Goal: Feedback & Contribution: Contribute content

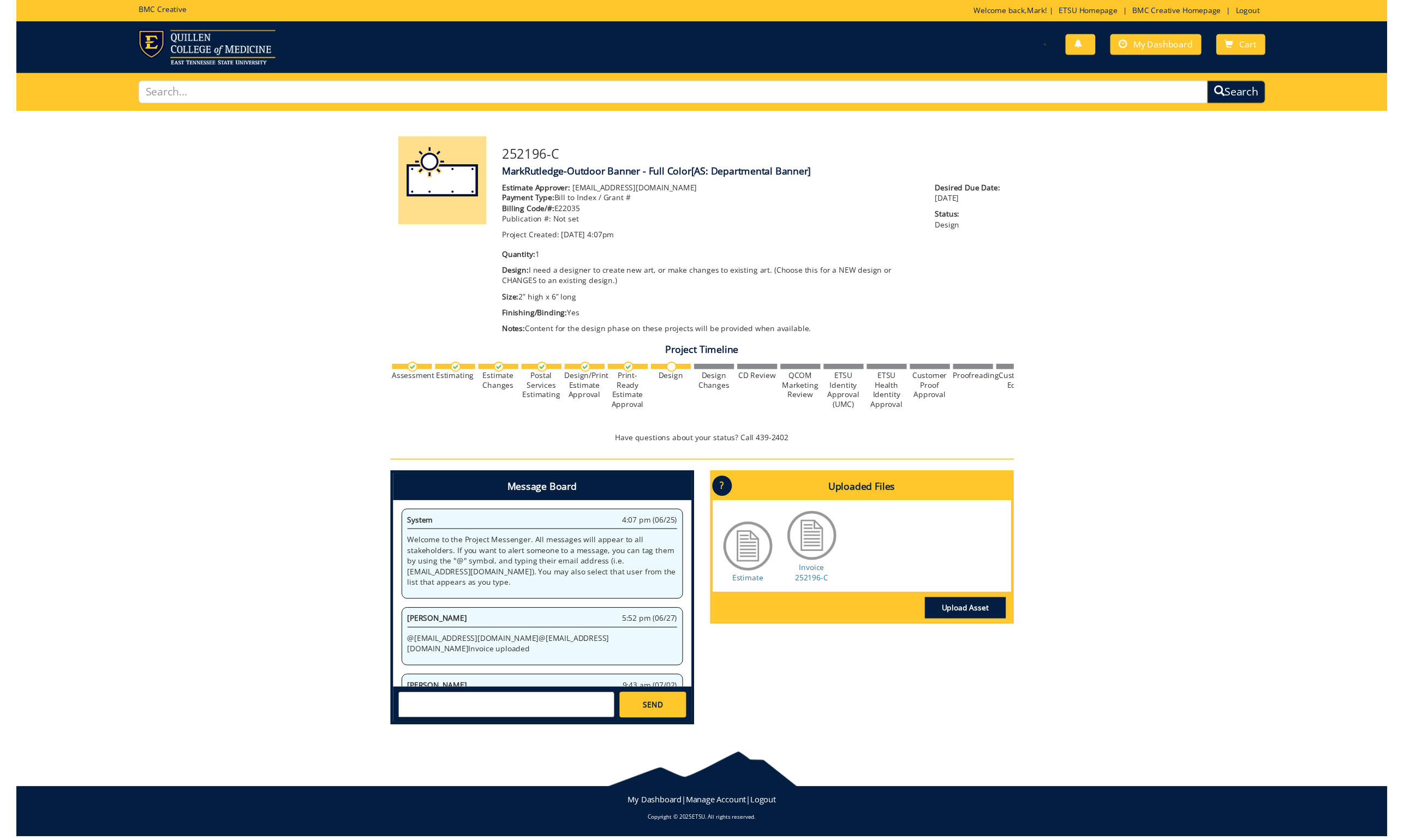
scroll to position [46, 0]
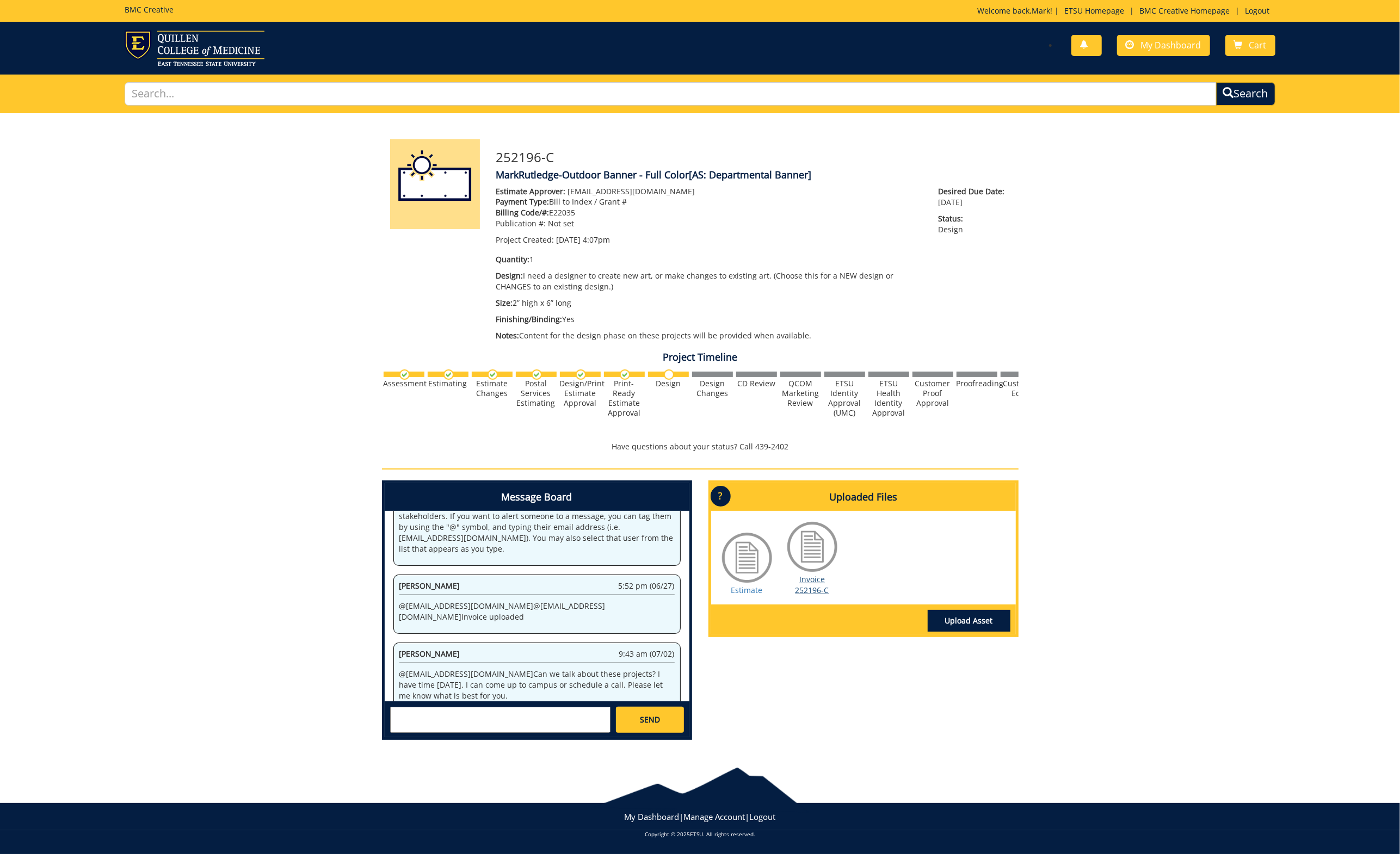
click at [814, 575] on link "Invoice 252196-C" at bounding box center [812, 584] width 34 height 21
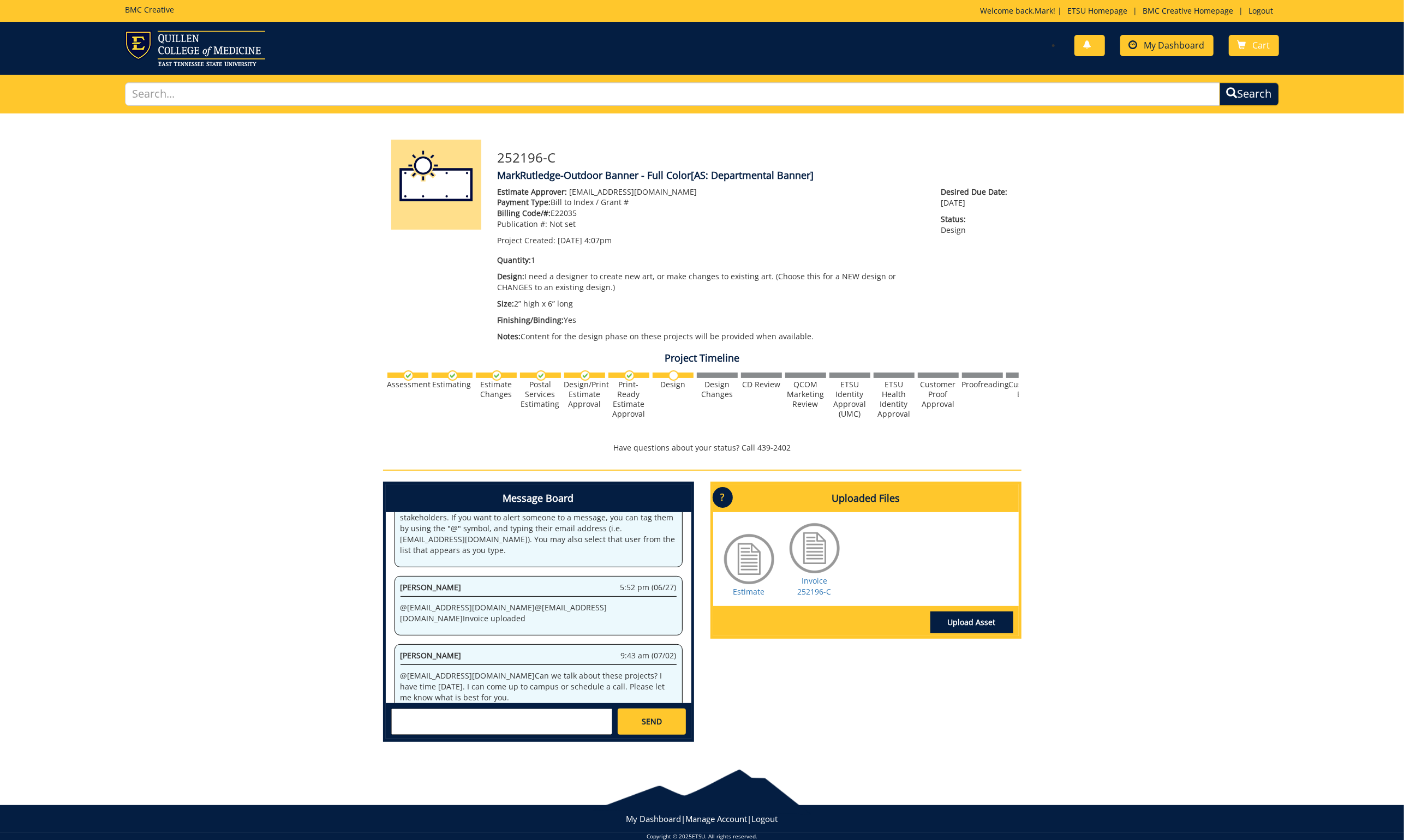
click at [1157, 43] on span "My Dashboard" at bounding box center [1175, 46] width 61 height 12
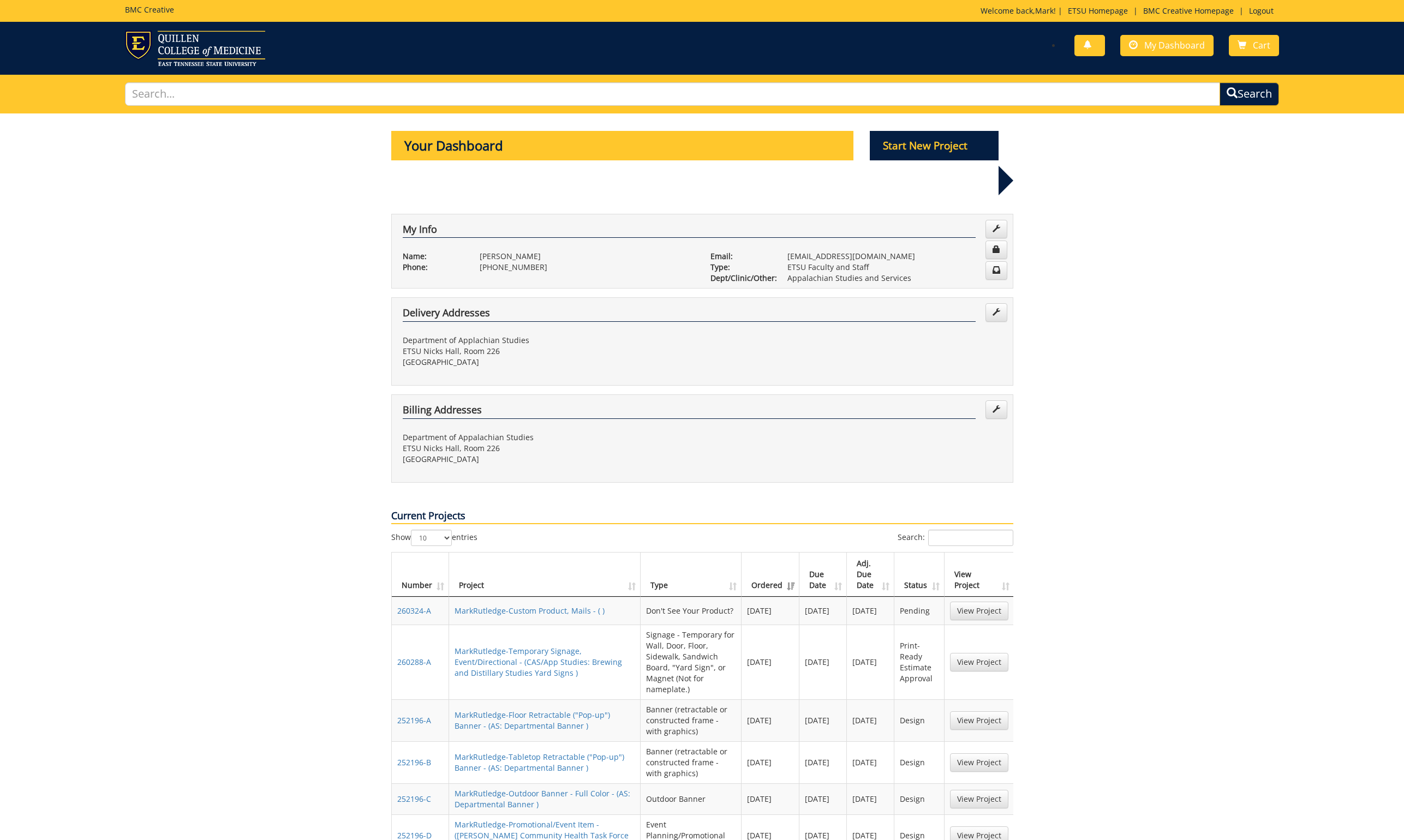
scroll to position [339, 0]
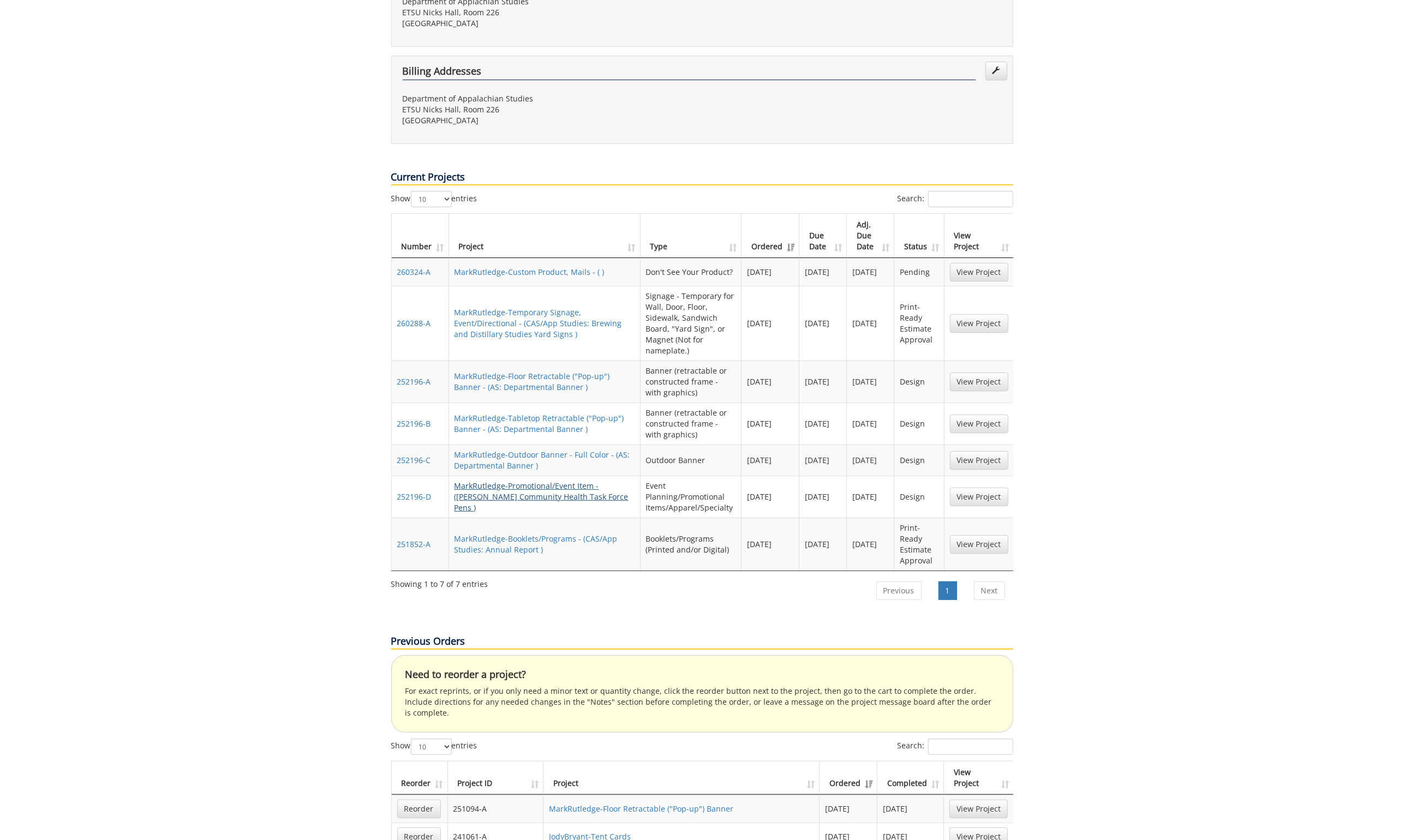
click at [551, 480] on link "MarkRutledge-Promotional/Event Item - (Langston Community Health Task Force Pen…" at bounding box center [541, 496] width 174 height 32
click at [522, 413] on link "MarkRutledge-Tabletop Retractable ("Pop-up") Banner - (AS: Departmental Banner )" at bounding box center [539, 423] width 170 height 21
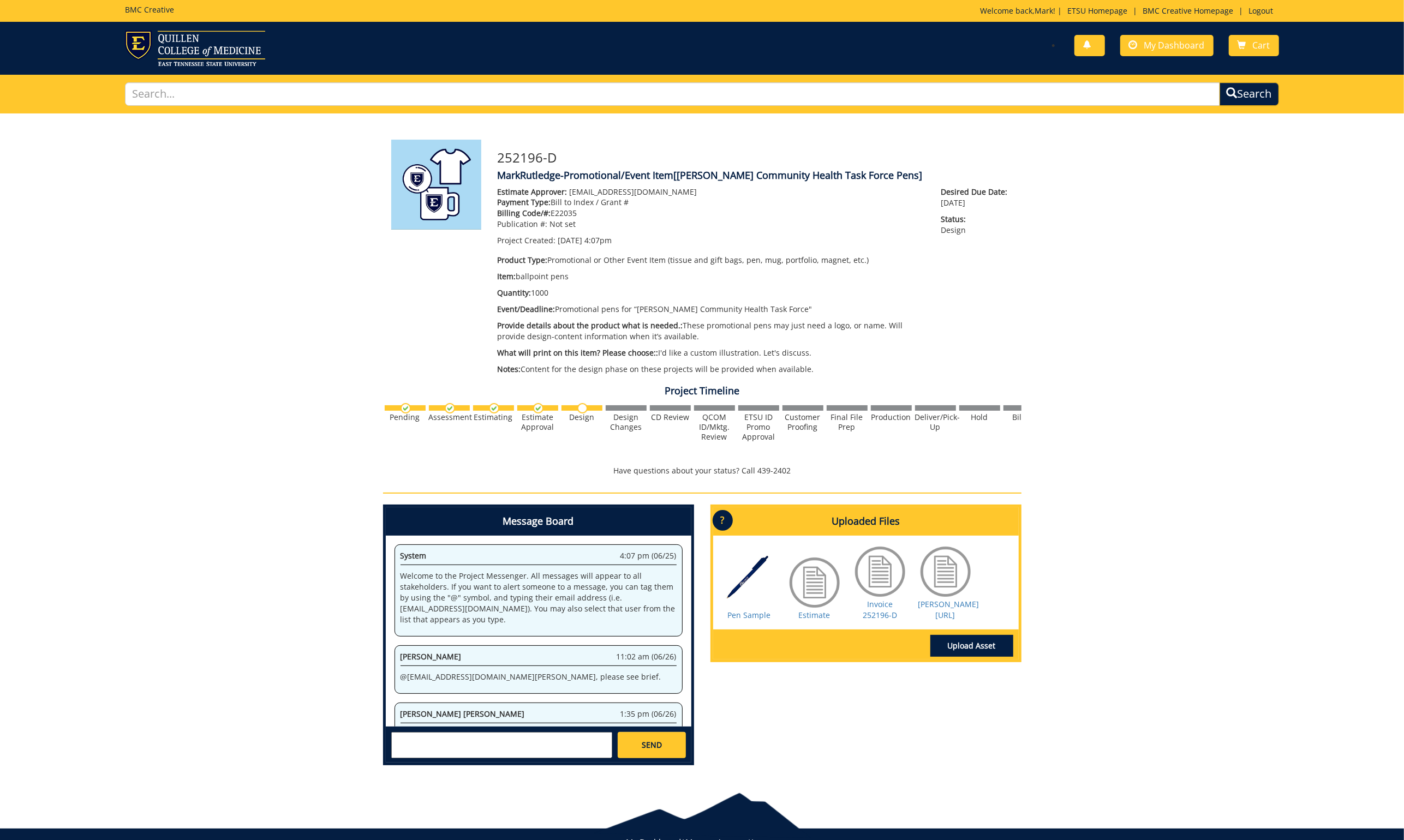
scroll to position [788, 0]
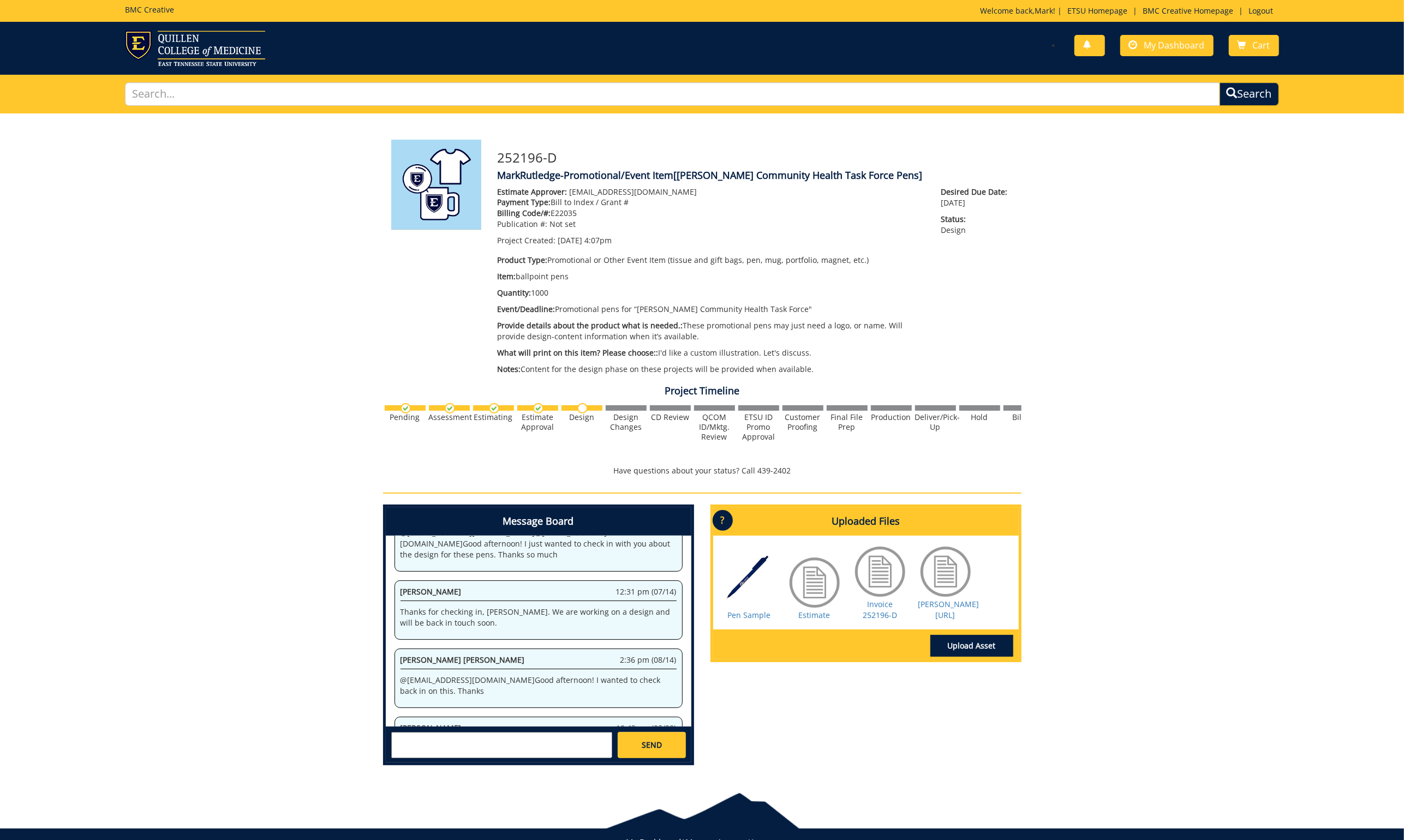
click at [886, 563] on div at bounding box center [880, 572] width 55 height 55
click at [877, 603] on link "Invoice 252196-D" at bounding box center [880, 609] width 35 height 21
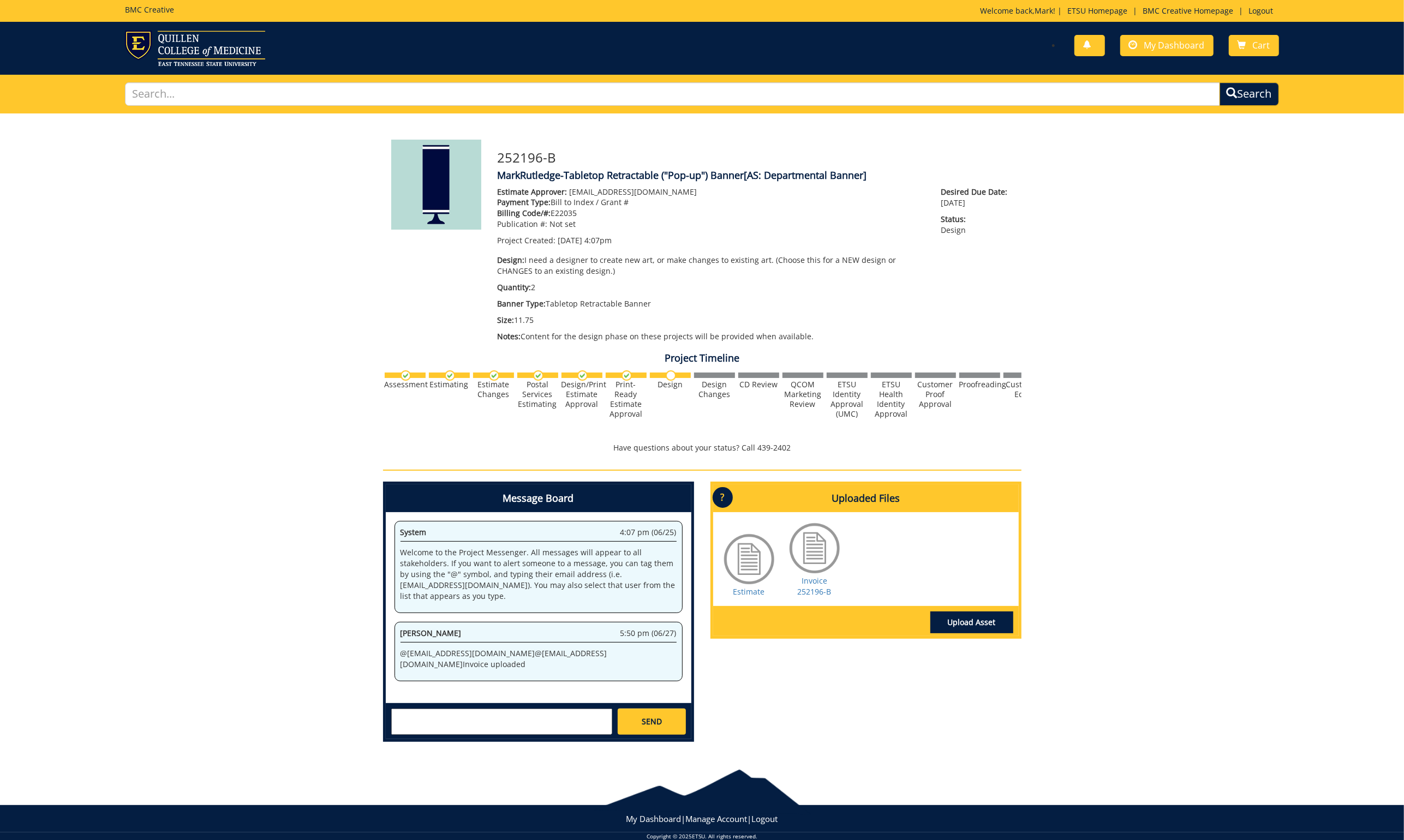
click at [800, 538] on div at bounding box center [815, 548] width 55 height 55
click at [804, 582] on link "Invoice 252196-B" at bounding box center [815, 586] width 34 height 21
click at [1169, 56] on div "You have no new notifications My Dashboard Cart" at bounding box center [994, 46] width 585 height 31
click at [1168, 45] on span "My Dashboard" at bounding box center [1175, 46] width 61 height 12
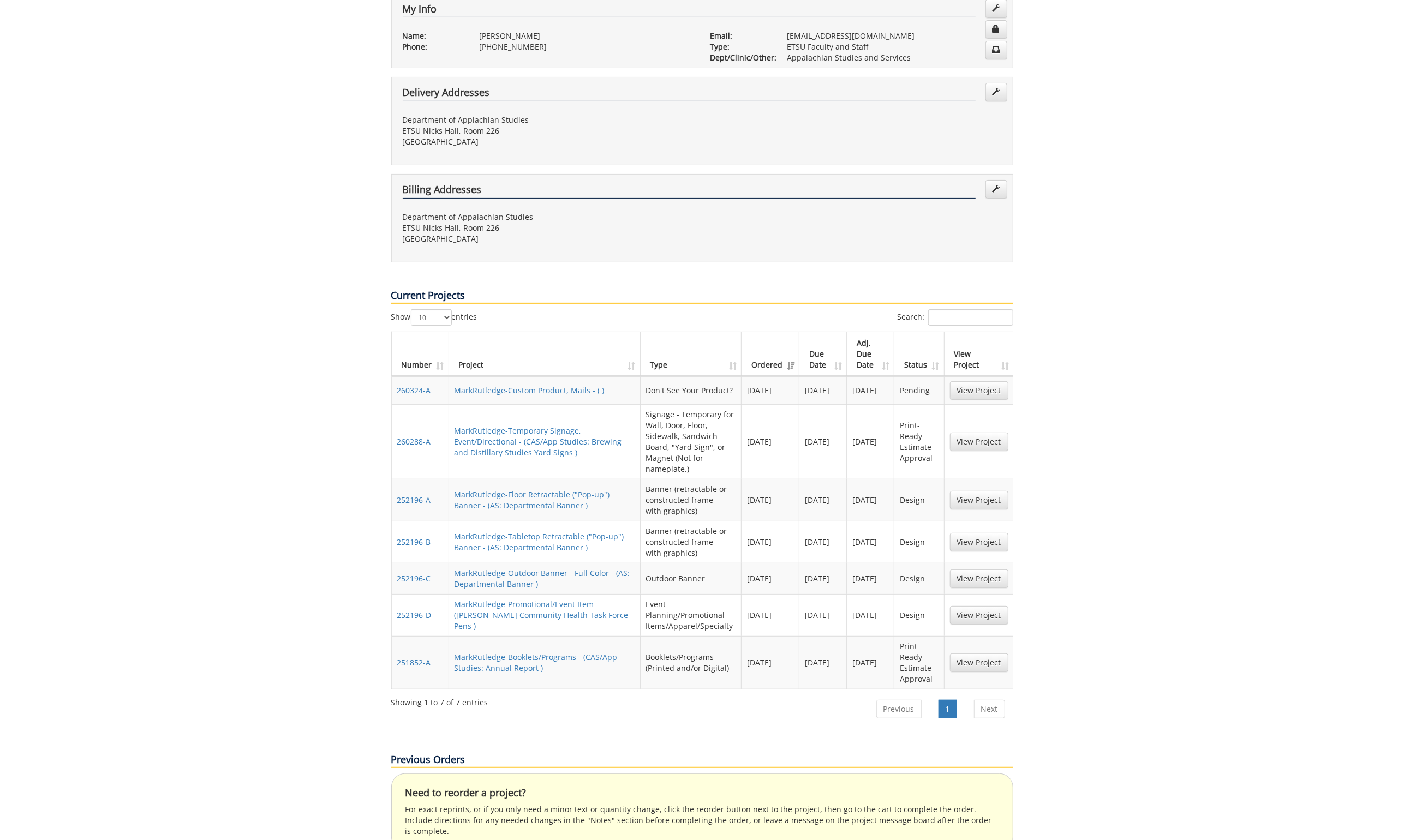
scroll to position [319, 0]
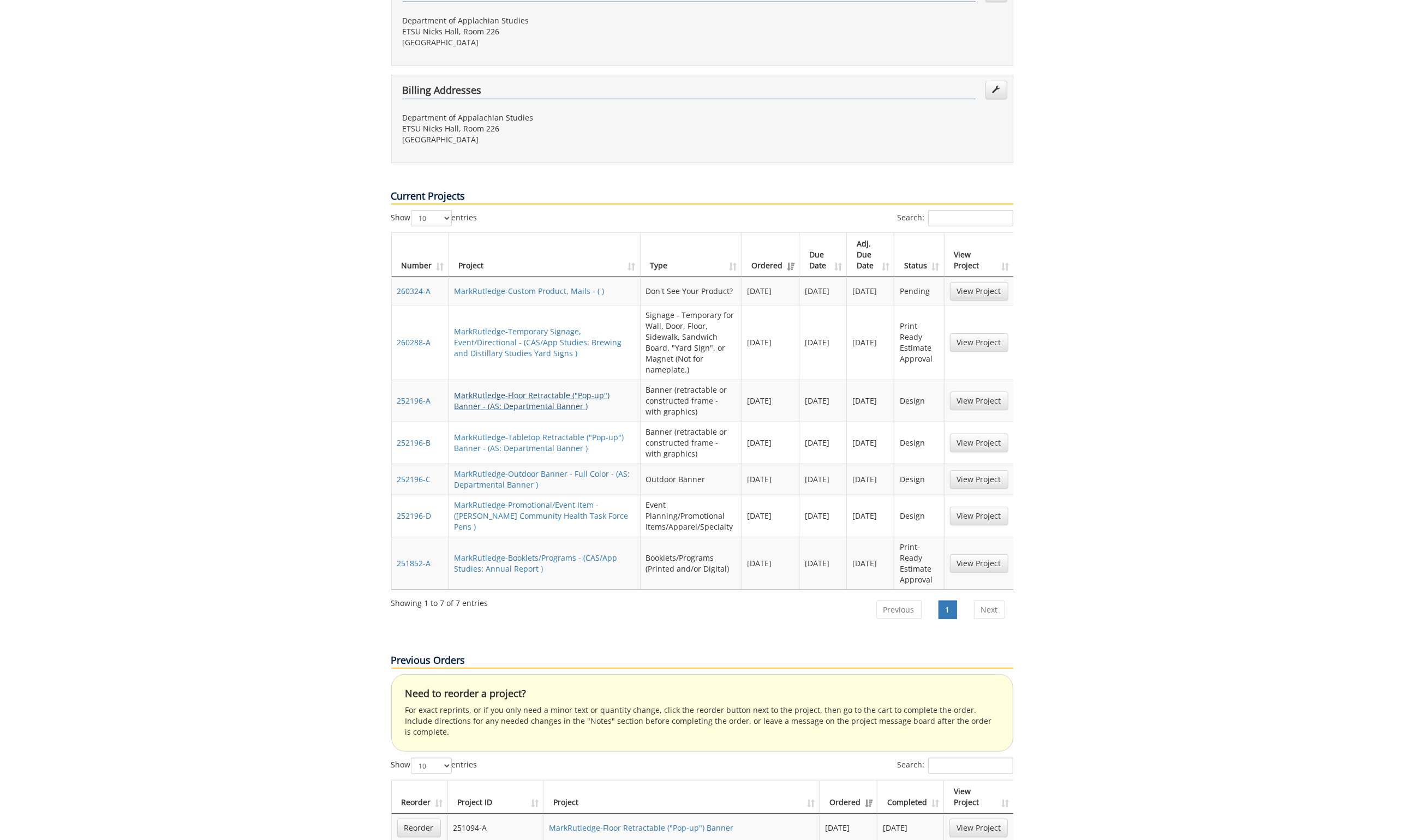
click at [526, 390] on link "MarkRutledge-Floor Retractable ("Pop-up") Banner - (AS: Departmental Banner )" at bounding box center [532, 400] width 156 height 21
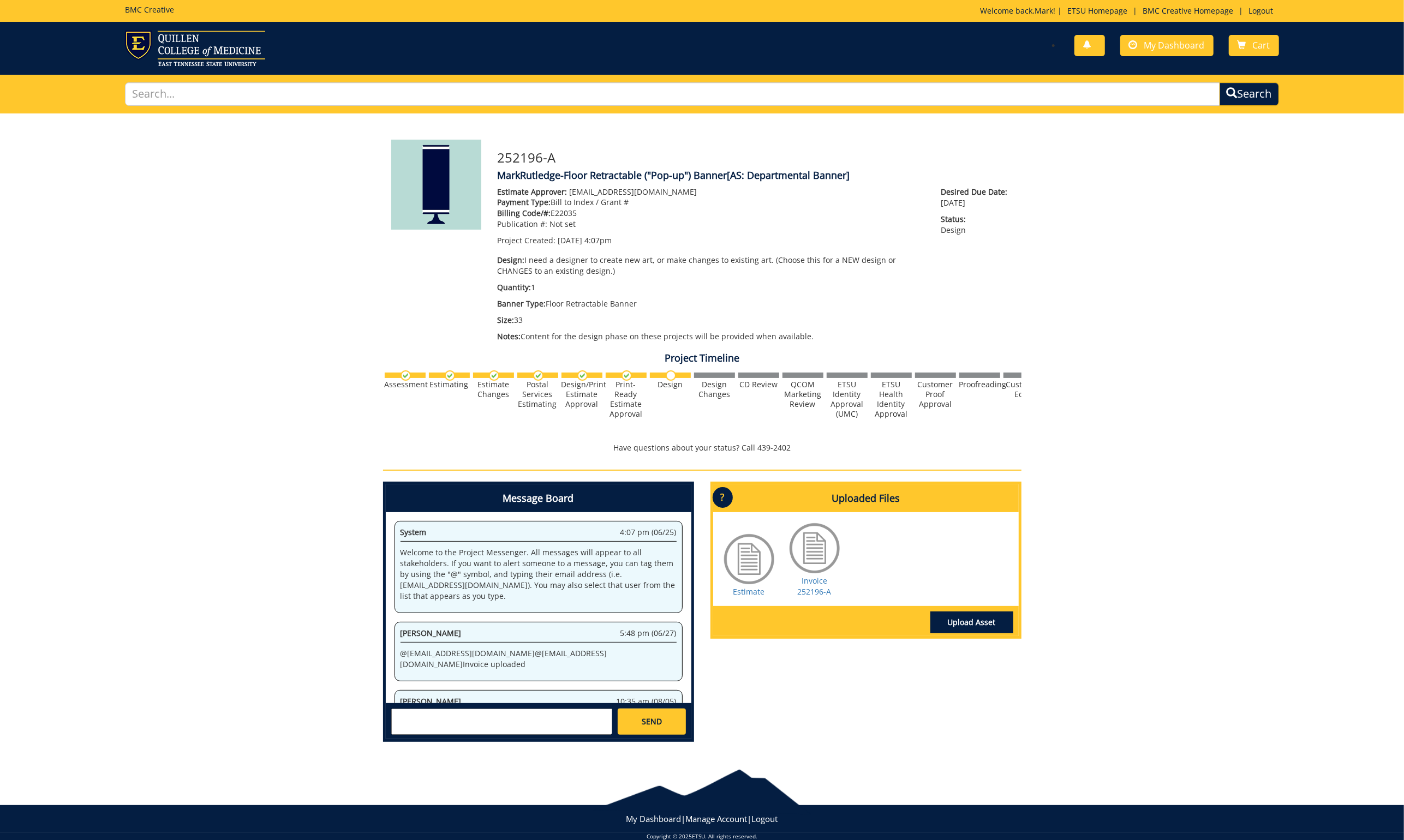
scroll to position [103, 0]
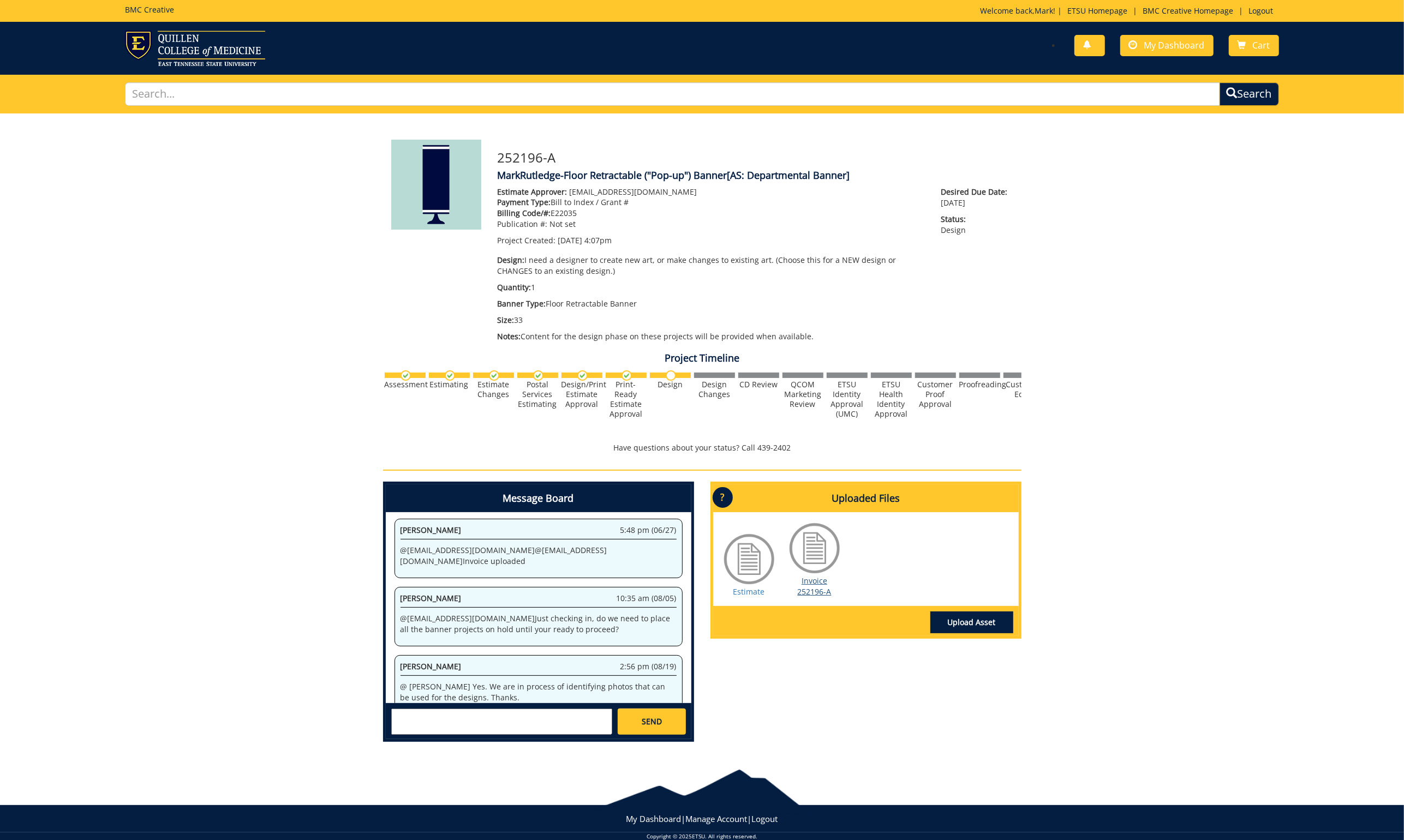
click at [810, 576] on link "Invoice 252196-A" at bounding box center [815, 586] width 34 height 21
click at [1175, 49] on span "My Dashboard" at bounding box center [1175, 46] width 61 height 12
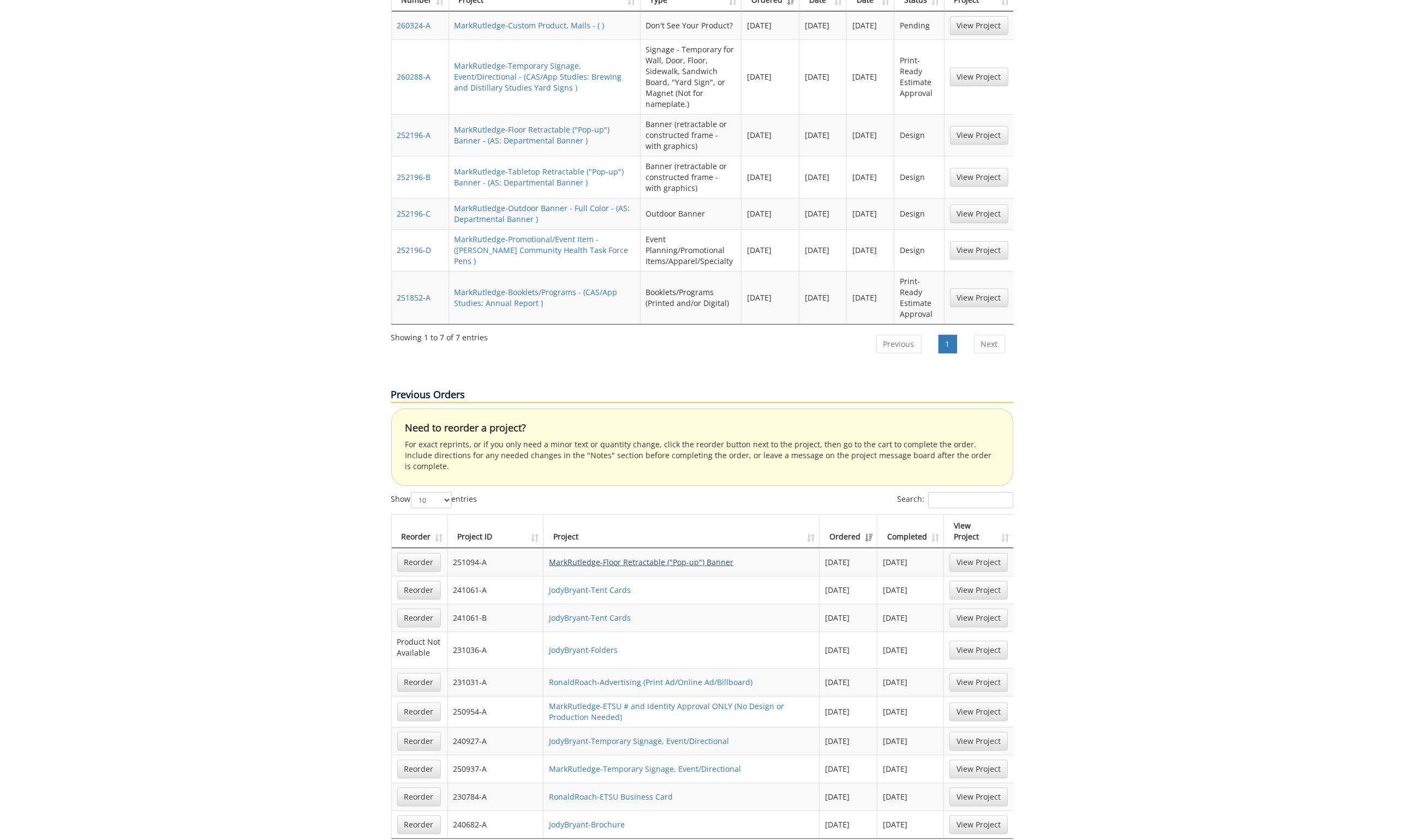
scroll to position [522, 0]
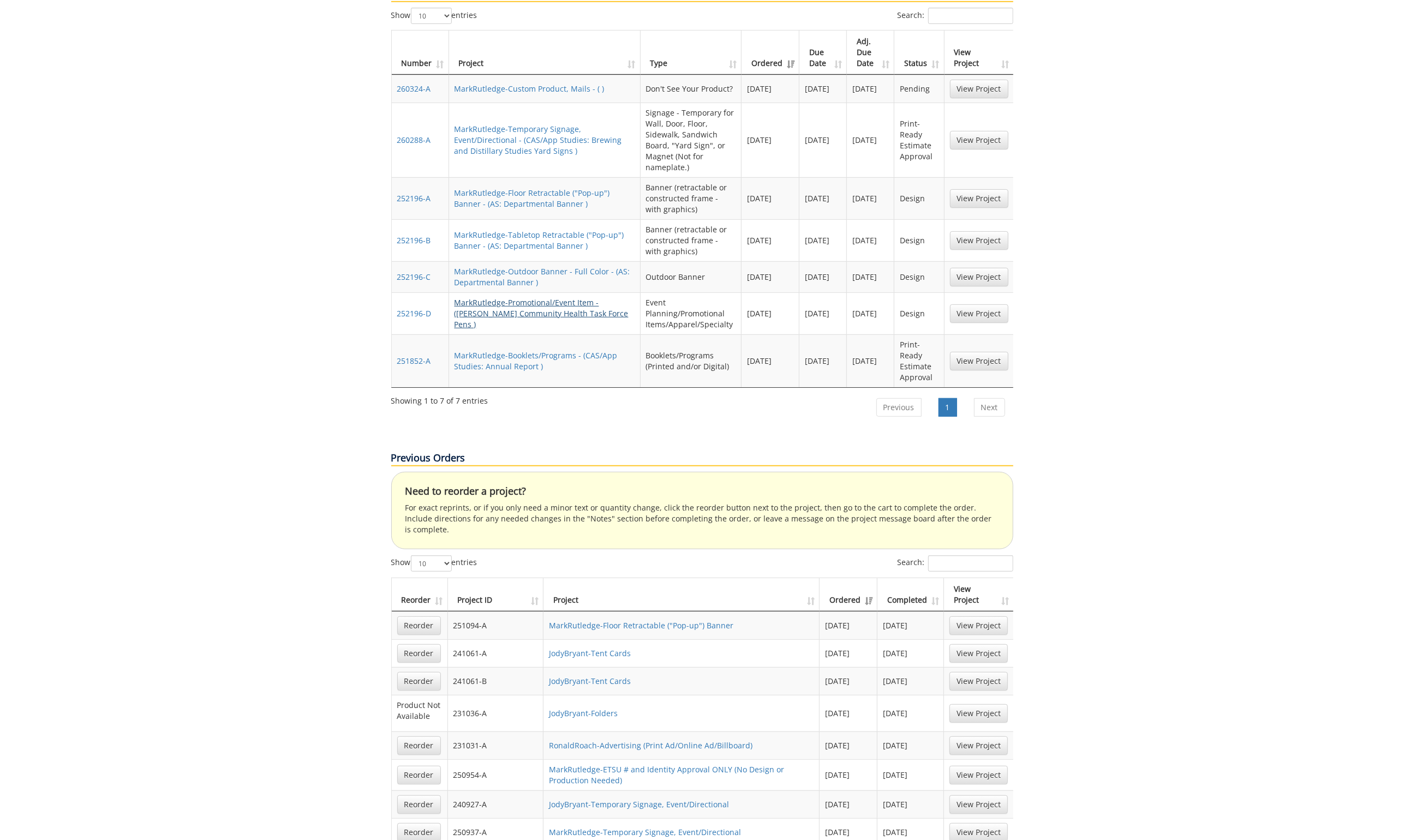
click at [549, 298] on link "MarkRutledge-Promotional/Event Item - ([PERSON_NAME] Community Health Task Forc…" at bounding box center [541, 313] width 174 height 32
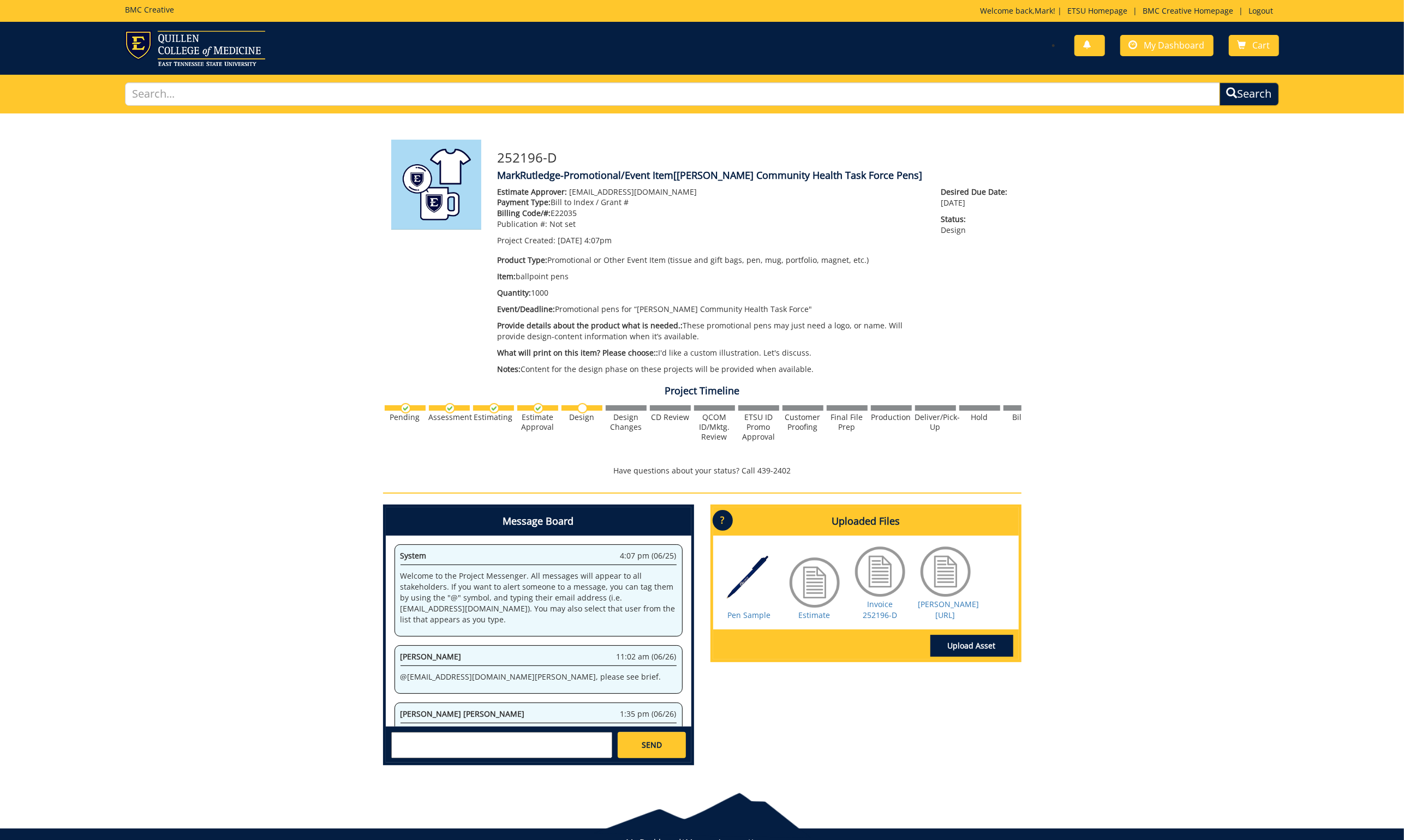
scroll to position [788, 0]
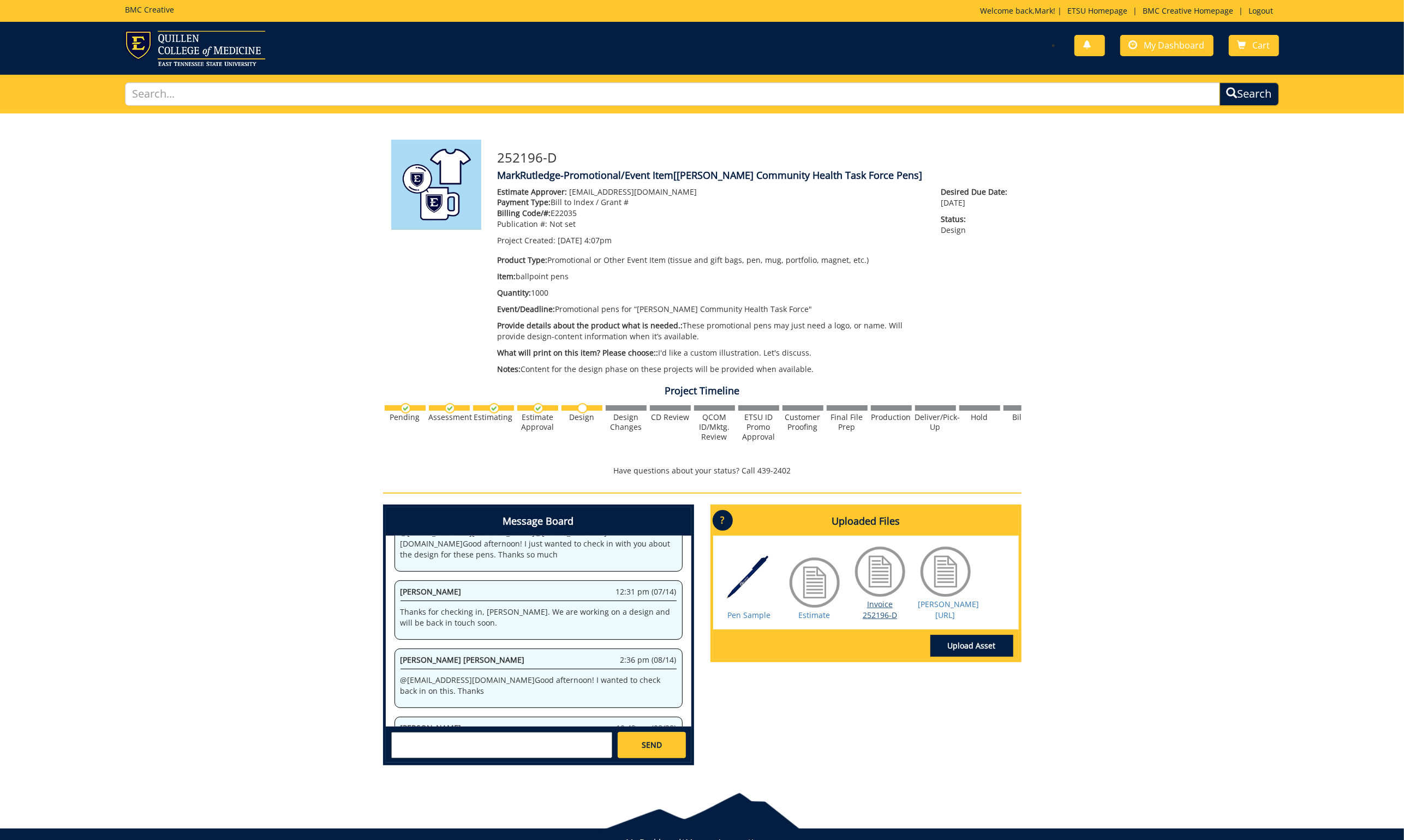
click at [878, 599] on link "Invoice 252196-D" at bounding box center [880, 609] width 35 height 21
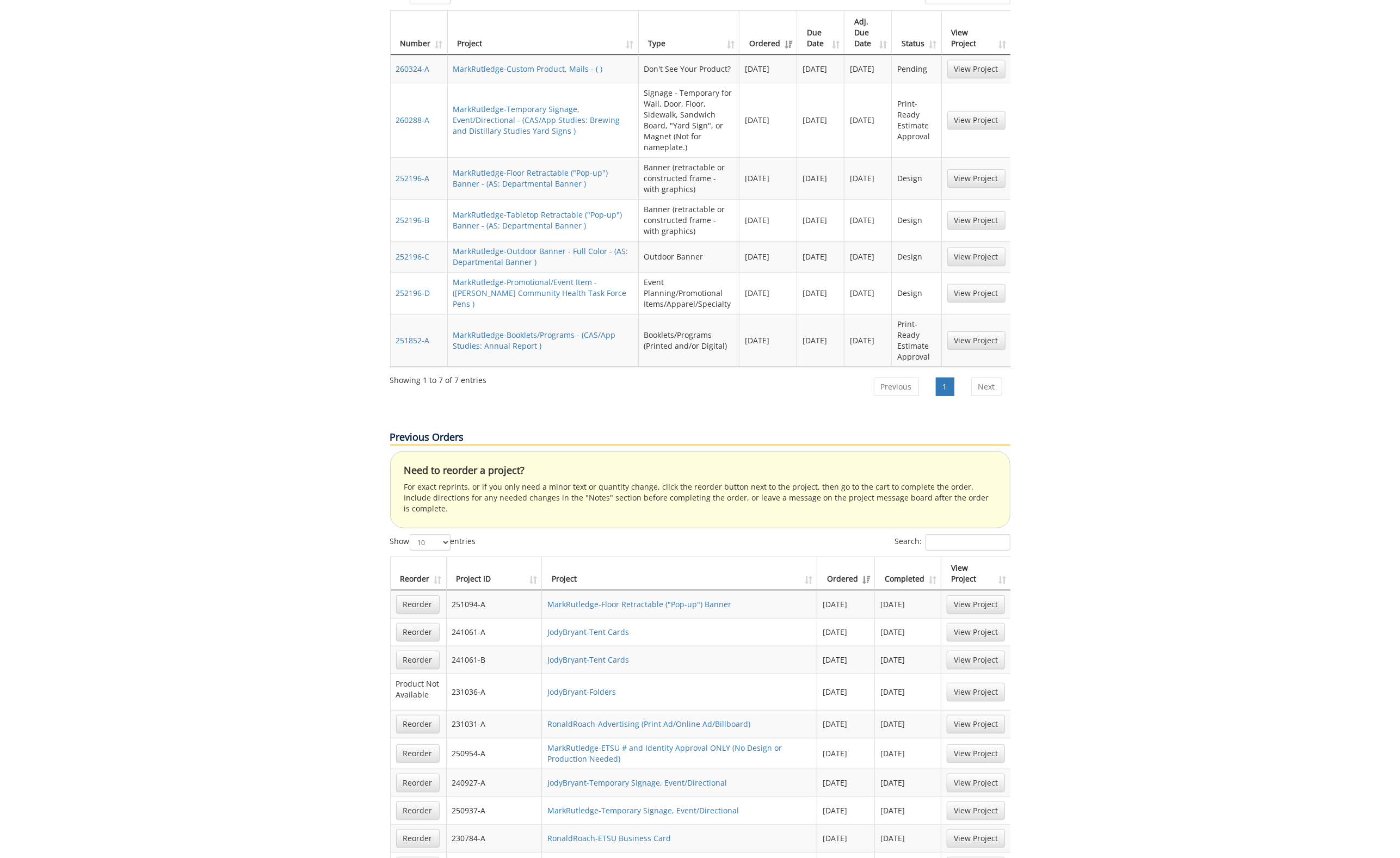
scroll to position [542, 0]
click at [551, 276] on link "MarkRutledge-Promotional/Event Item - ([PERSON_NAME] Community Health Task Forc…" at bounding box center [540, 291] width 174 height 32
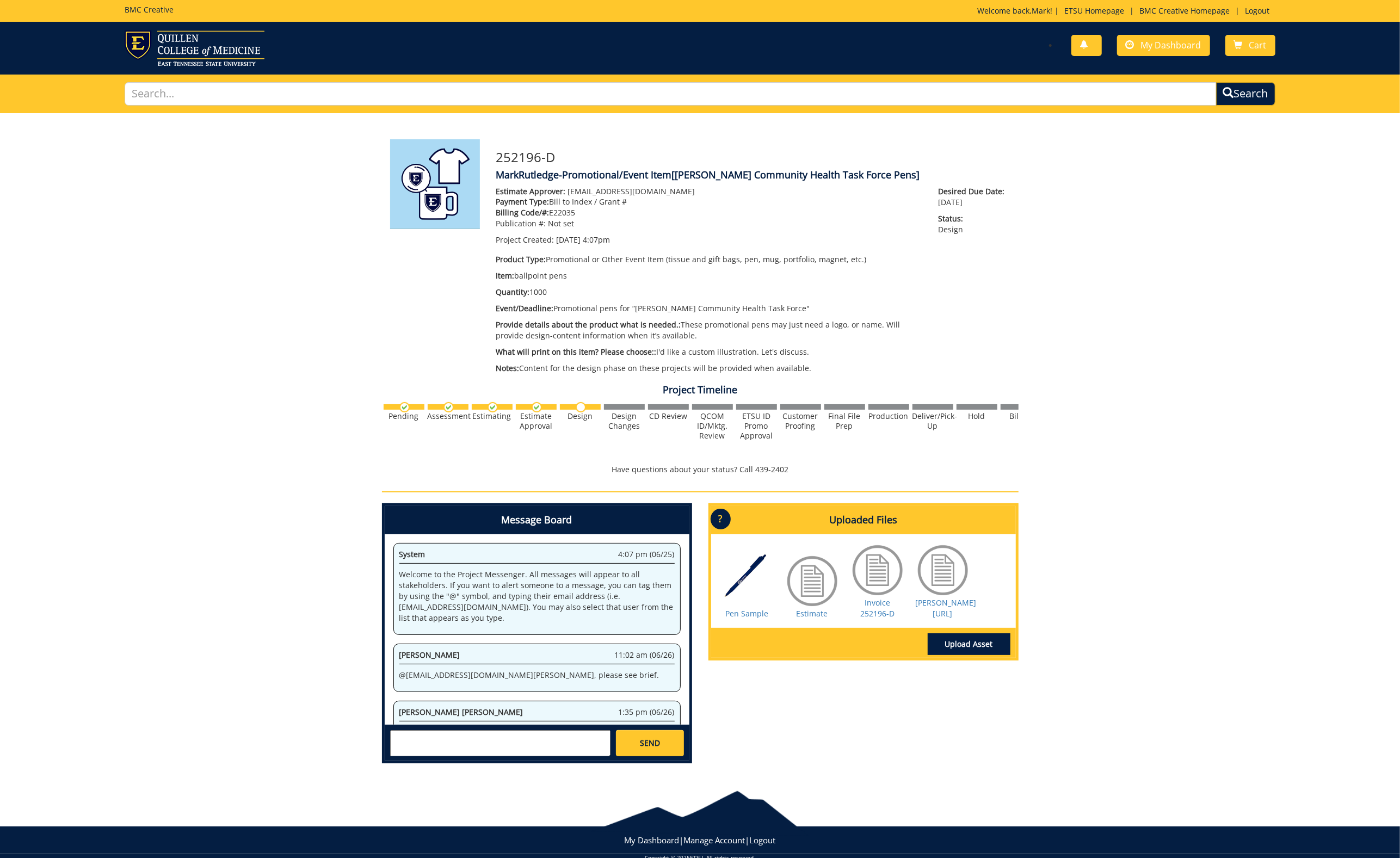
scroll to position [796, 0]
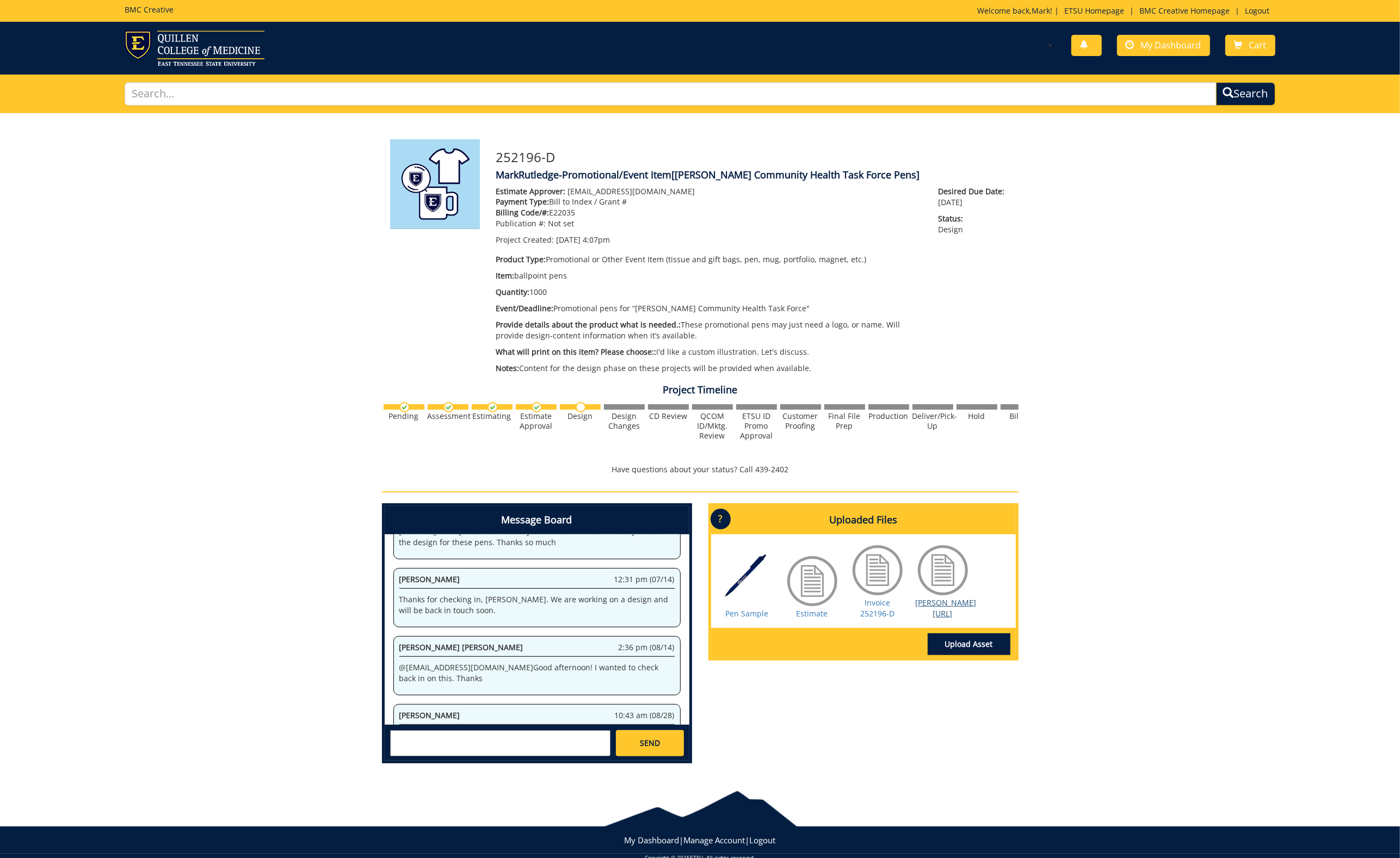
click at [950, 601] on link "[PERSON_NAME] [URL]" at bounding box center [946, 607] width 61 height 21
click at [719, 510] on p "?" at bounding box center [720, 519] width 20 height 21
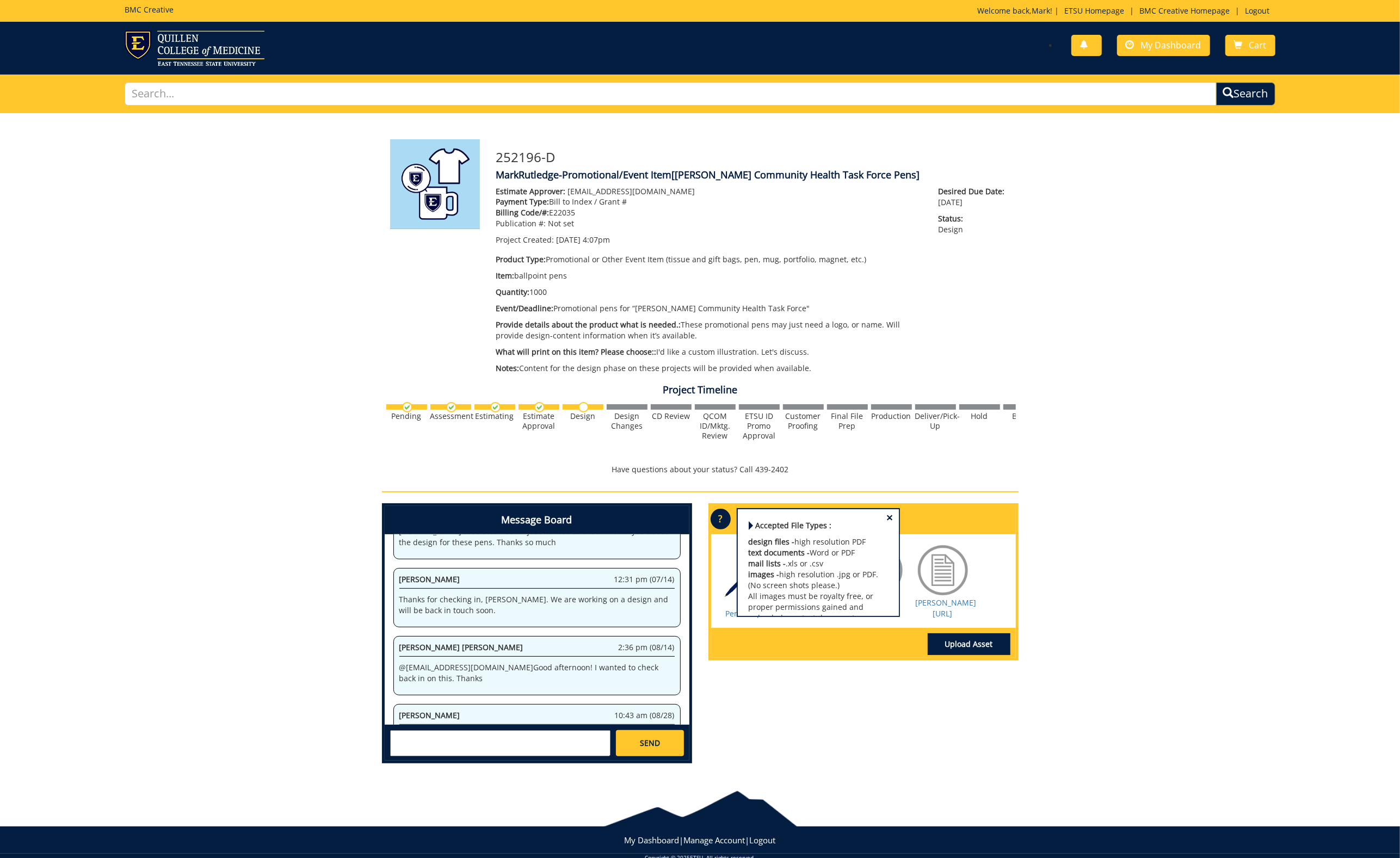
click at [889, 512] on span "×" at bounding box center [890, 517] width 7 height 12
click at [540, 710] on div "[PERSON_NAME] 10:43 am (08/28)" at bounding box center [537, 717] width 276 height 15
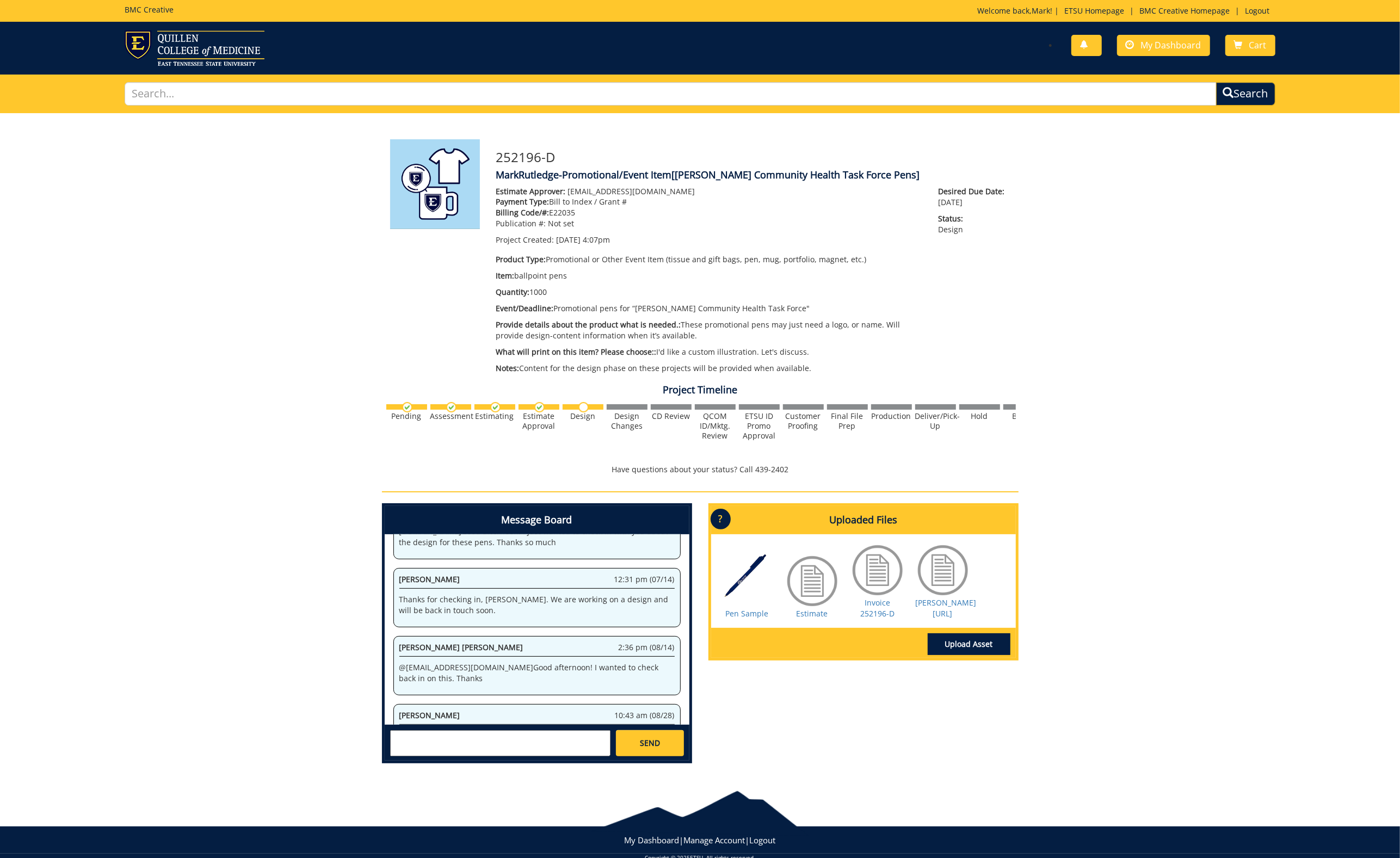
click at [978, 583] on div "Pen Sample Estimate Invoice 252196-D" at bounding box center [863, 581] width 305 height 94
click at [973, 636] on link "Upload Asset" at bounding box center [969, 644] width 83 height 22
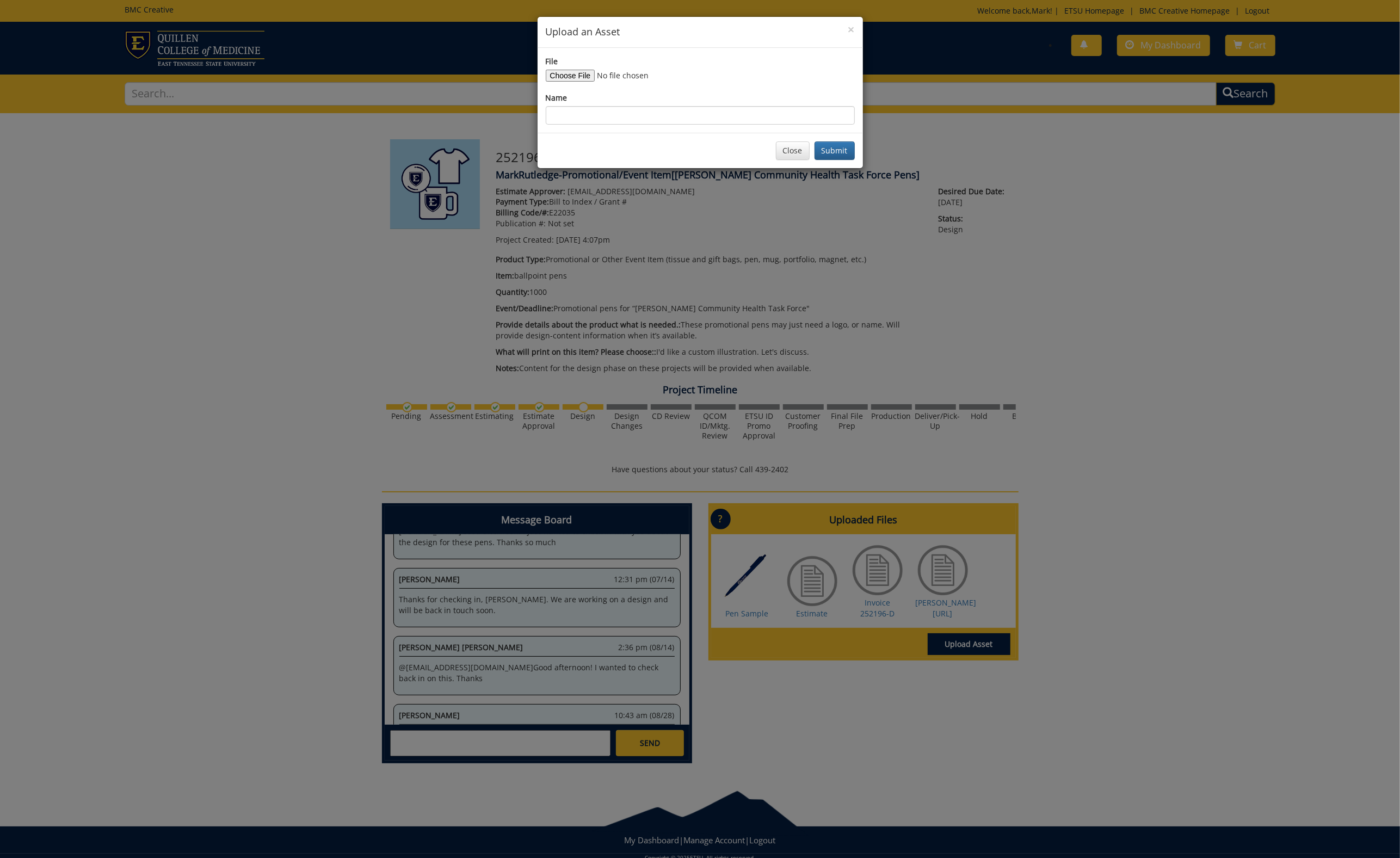
click at [569, 74] on input "File" at bounding box center [620, 76] width 148 height 12
type input "C:\fakepath\[URL]"
click at [582, 117] on input "Name" at bounding box center [700, 115] width 309 height 19
click at [571, 114] on input "[URL]" at bounding box center [700, 115] width 309 height 19
type input "[URL]"
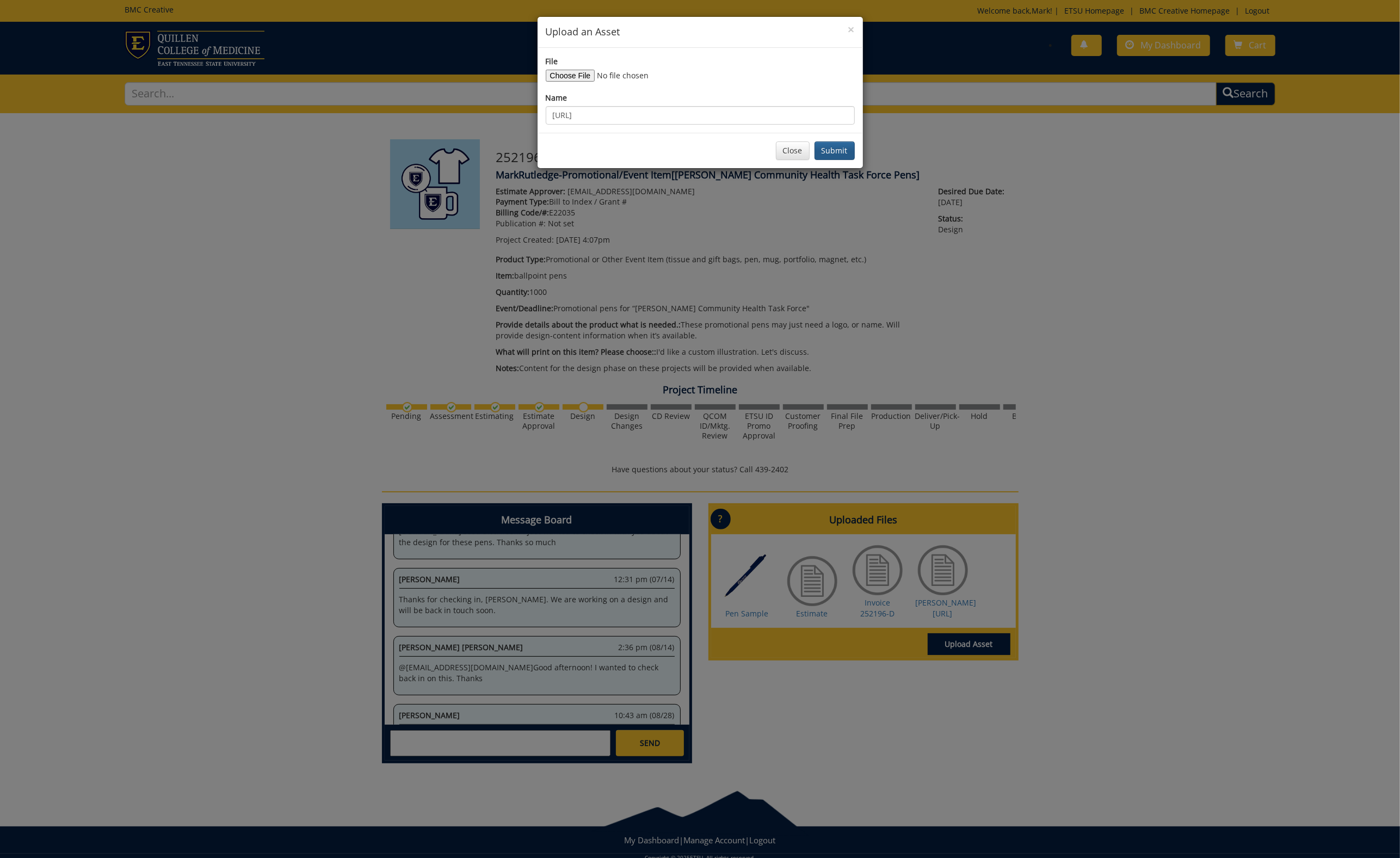
click at [831, 149] on button "Submit" at bounding box center [835, 151] width 40 height 19
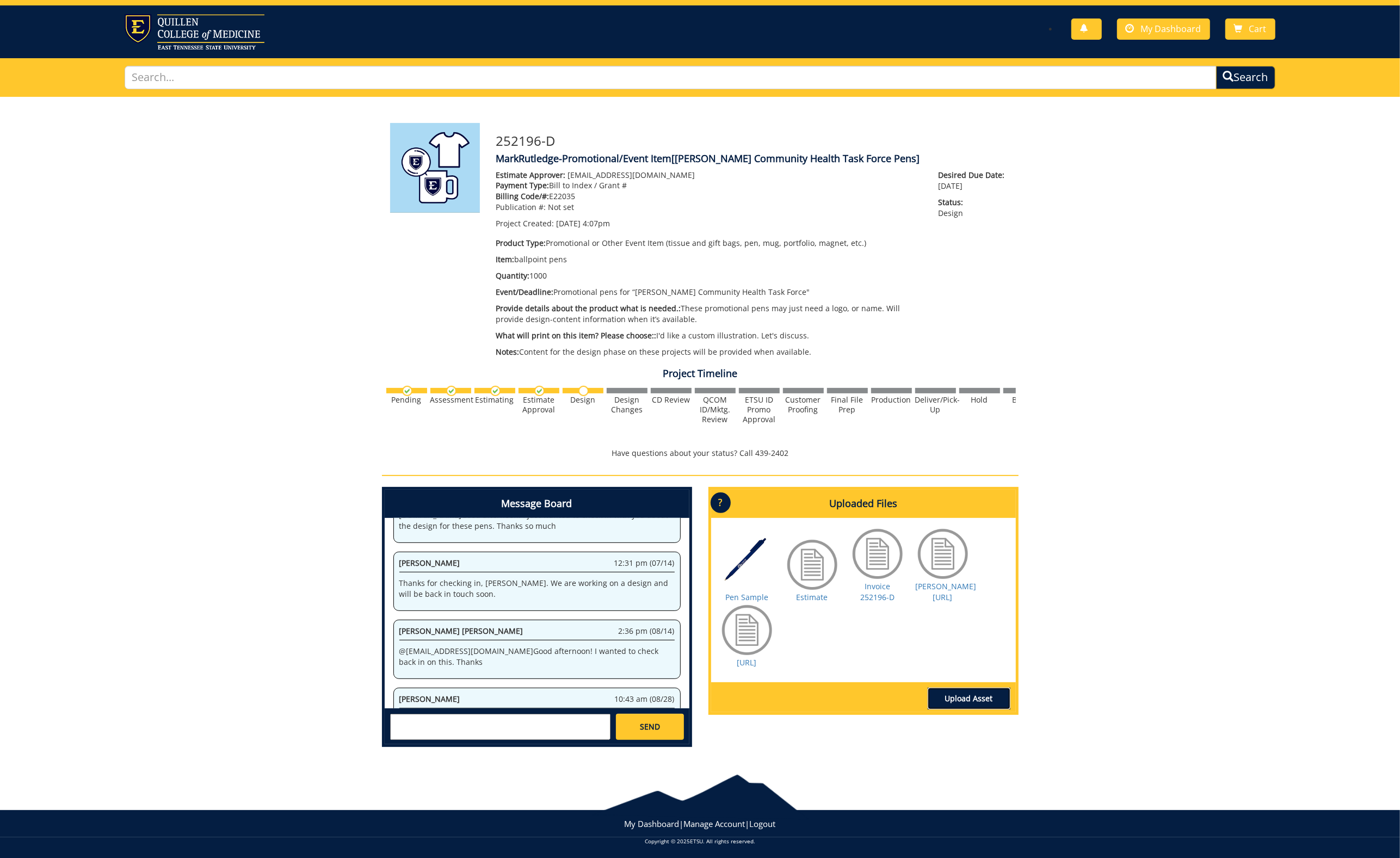
scroll to position [16, 0]
click at [481, 715] on textarea at bounding box center [500, 727] width 221 height 26
click at [456, 620] on div "[PERSON_NAME] [PERSON_NAME] 2:36 pm (08/14) @ [EMAIL_ADDRESS][DOMAIN_NAME] Good…" at bounding box center [537, 650] width 287 height 59
click at [459, 646] on p "@ [EMAIL_ADDRESS][DOMAIN_NAME] Good afternoon! I wanted to check back in on thi…" at bounding box center [537, 657] width 276 height 22
click at [464, 715] on textarea at bounding box center [500, 727] width 221 height 26
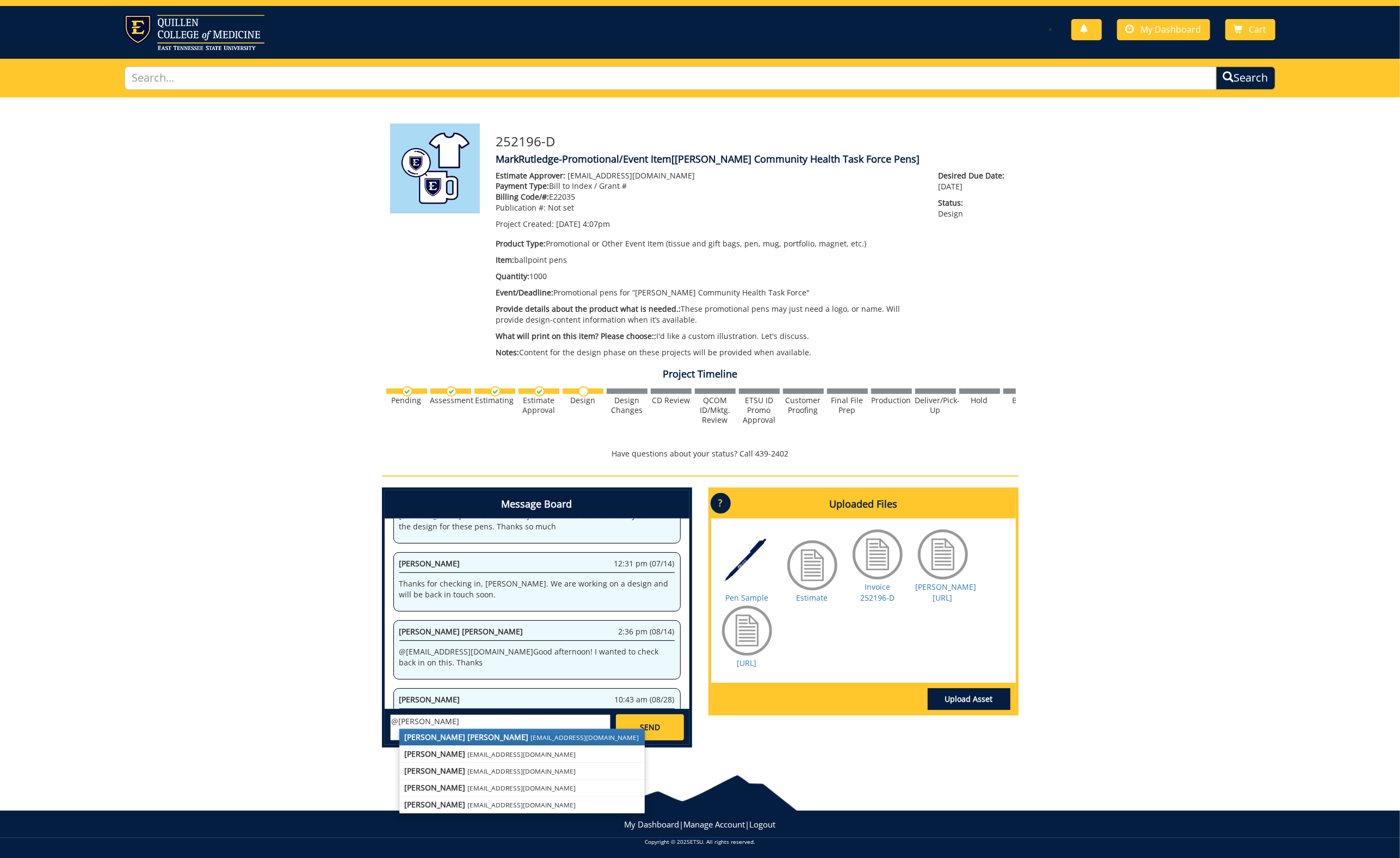
drag, startPoint x: 463, startPoint y: 715, endPoint x: 469, endPoint y: 736, distance: 21.8
click at [468, 735] on strong "[PERSON_NAME] [PERSON_NAME]" at bounding box center [466, 736] width 124 height 10
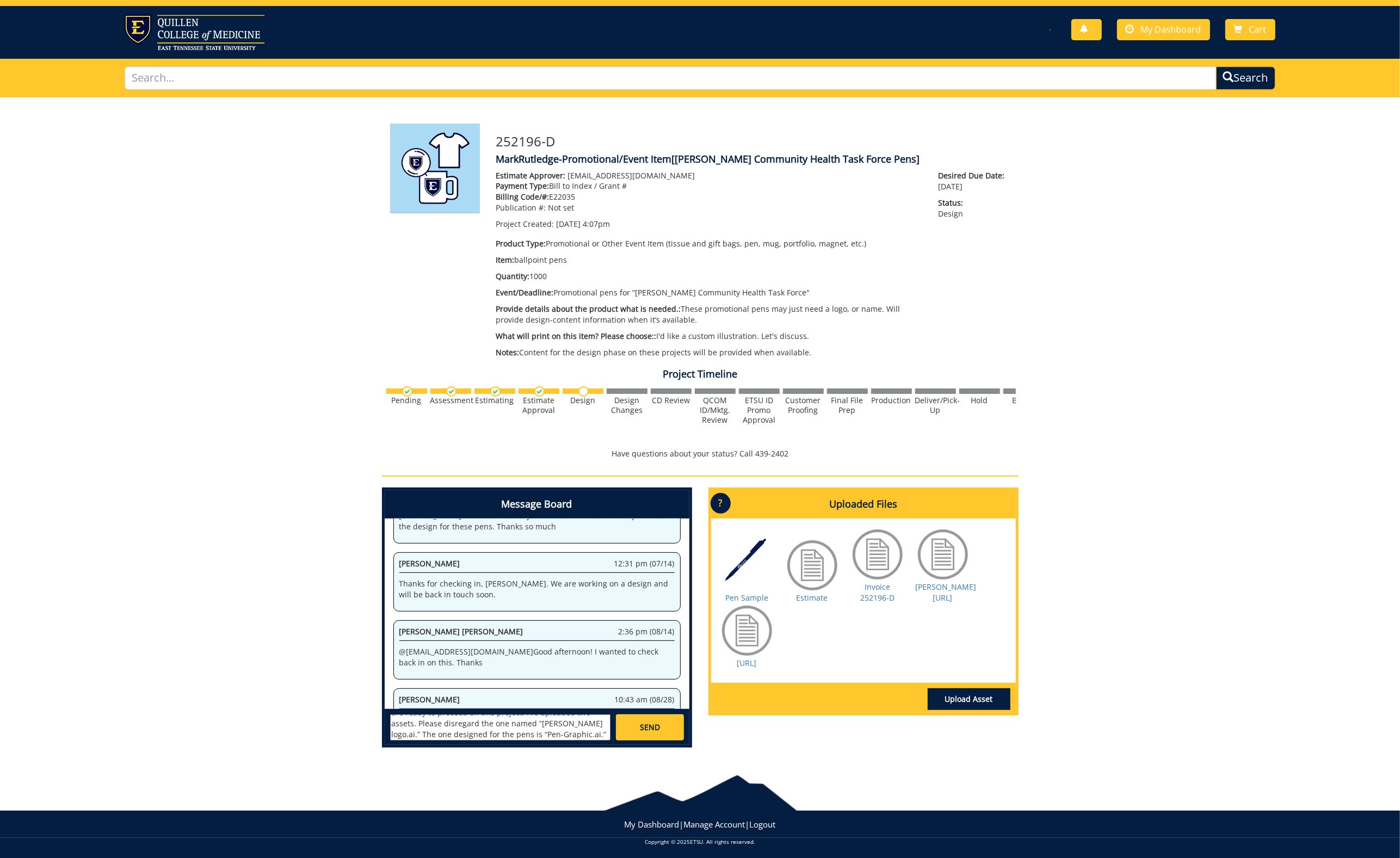
scroll to position [30, 0]
type textarea "@[EMAIL_ADDRESS][DOMAIN_NAME] [PERSON_NAME], we are ready to proceed on this pr…"
click at [640, 724] on span "SEND" at bounding box center [649, 727] width 20 height 11
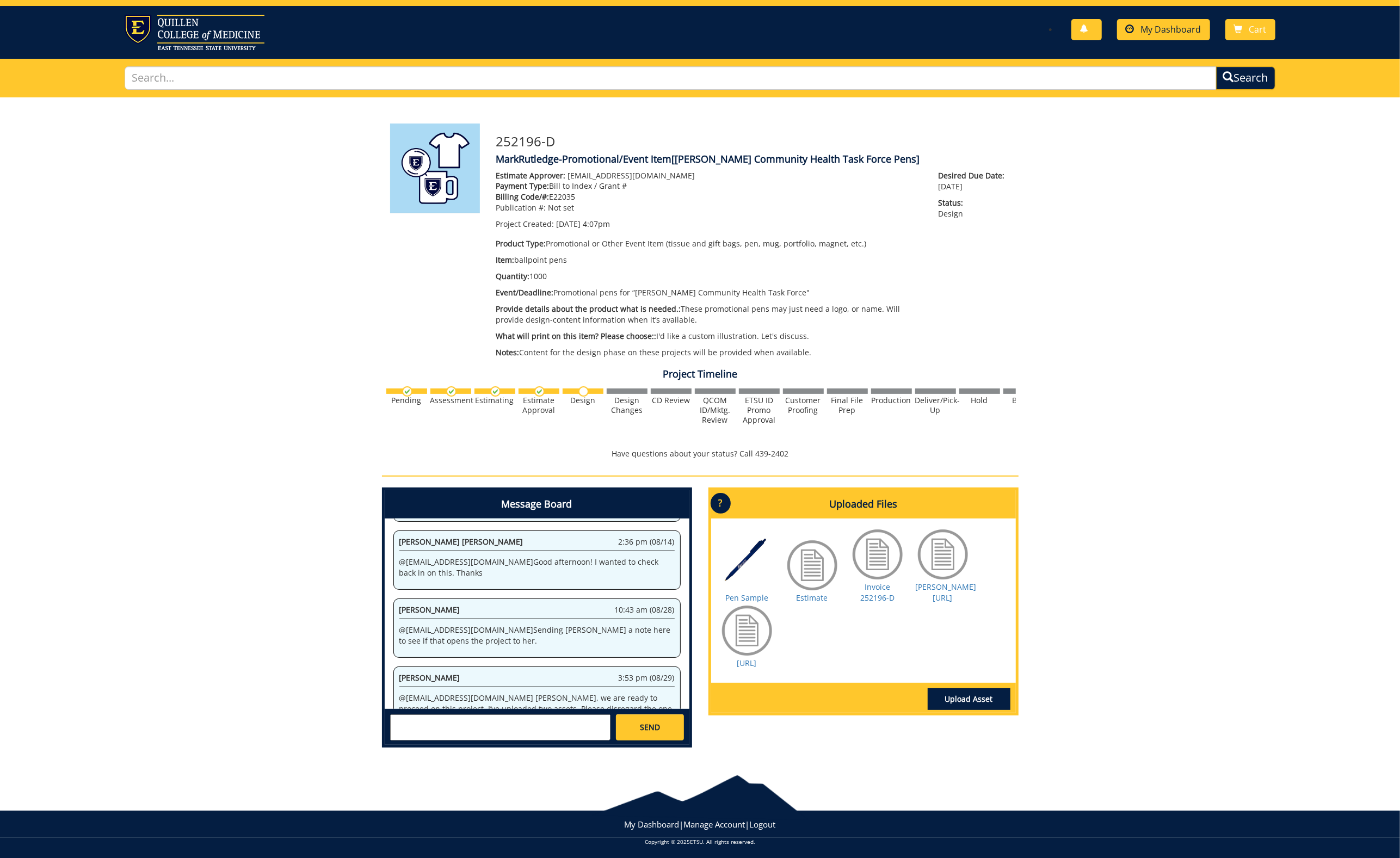
click at [1198, 29] on span "My Dashboard" at bounding box center [1172, 30] width 61 height 12
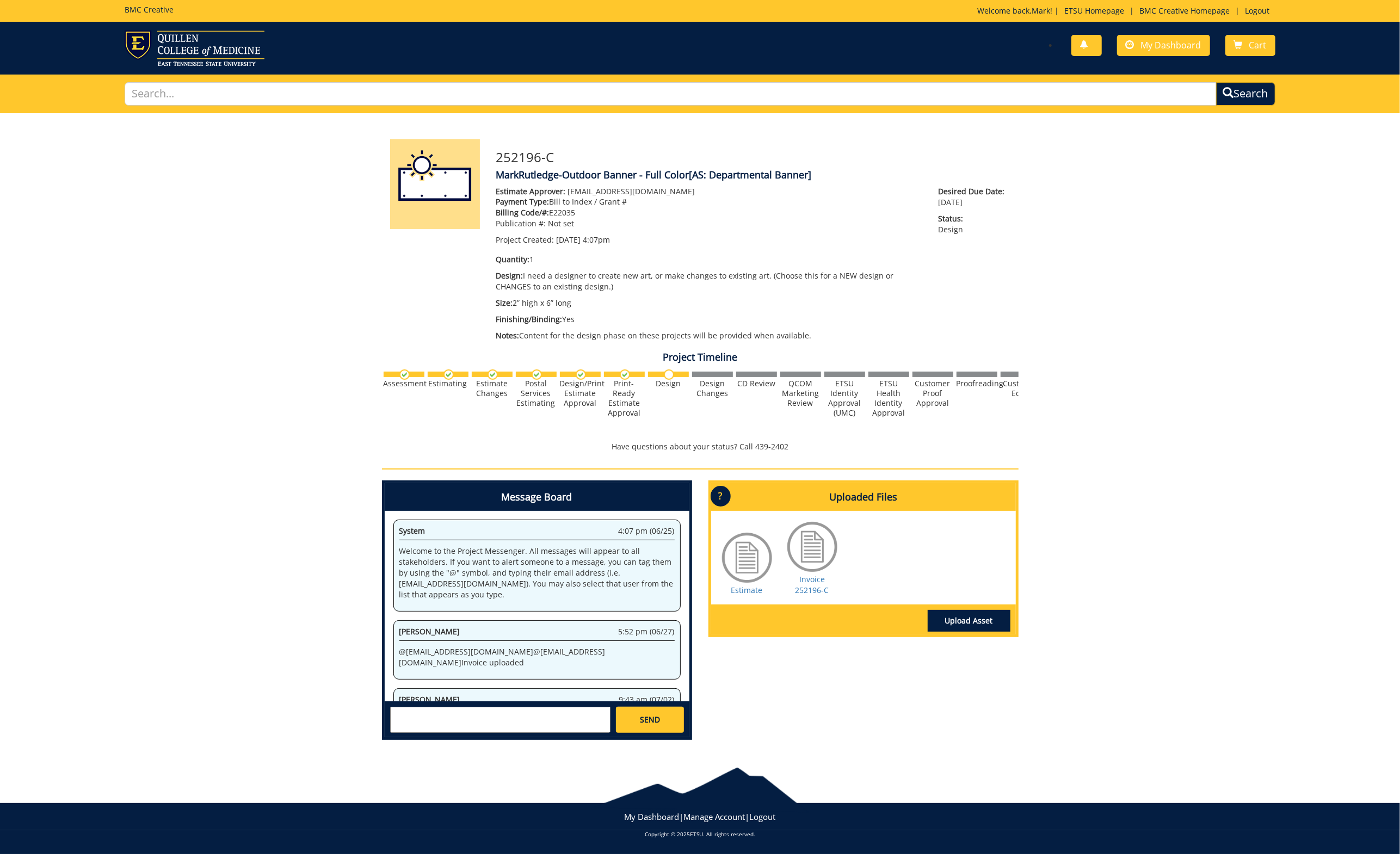
scroll to position [56, 0]
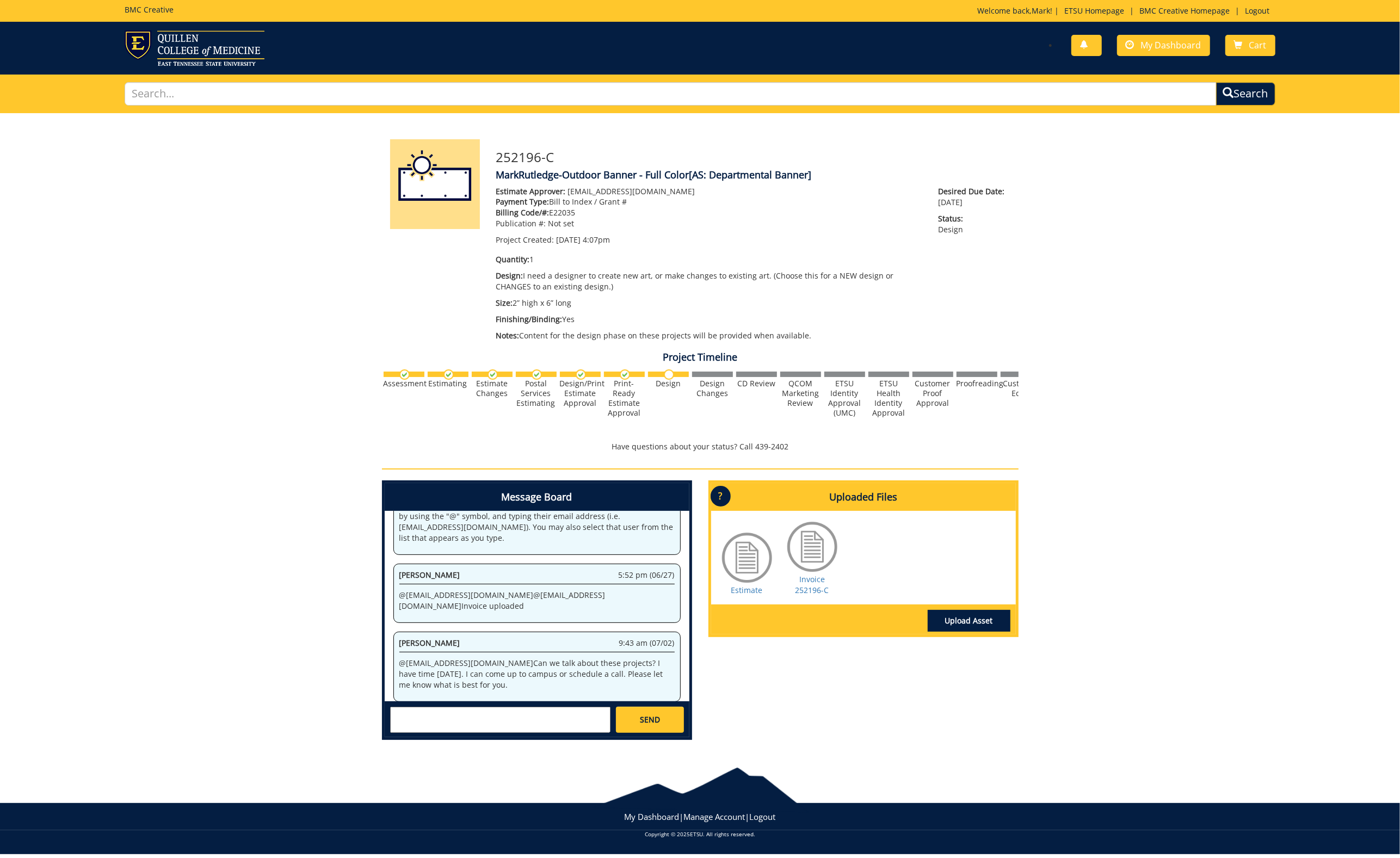
click at [483, 711] on textarea at bounding box center [500, 719] width 221 height 26
click at [992, 618] on link "Upload Asset" at bounding box center [969, 621] width 83 height 22
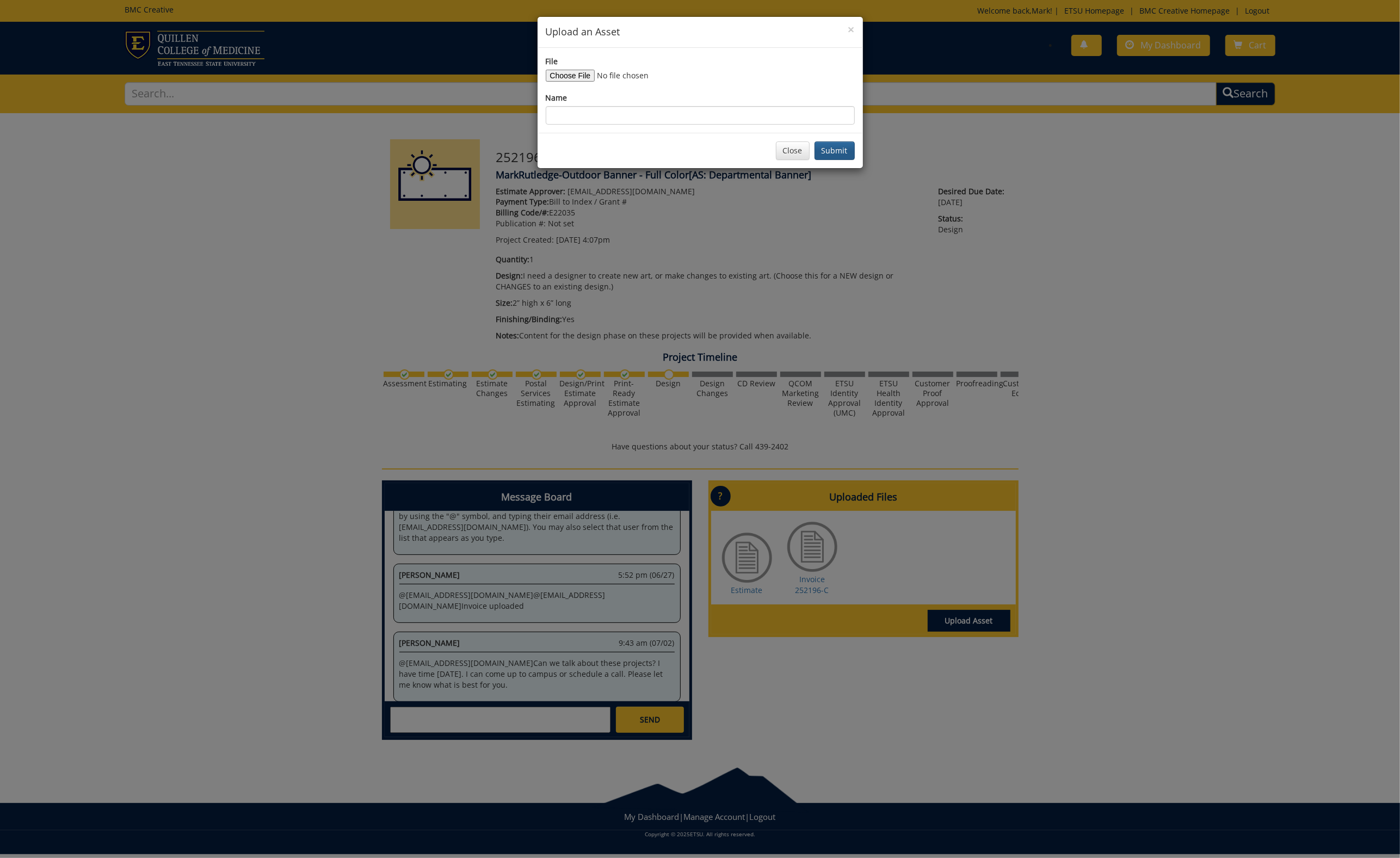
click at [849, 153] on button "Submit" at bounding box center [835, 151] width 40 height 19
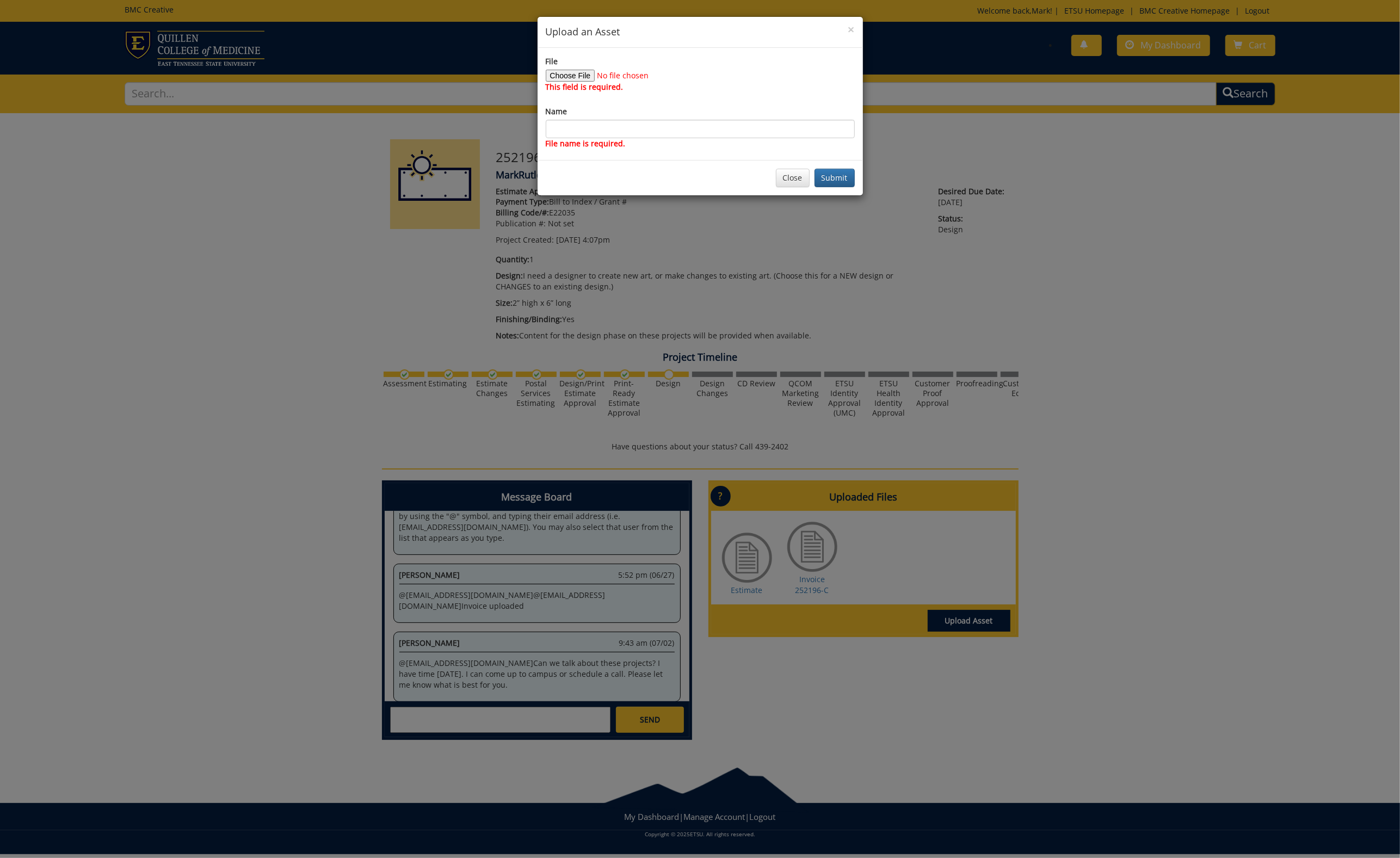
click at [608, 74] on input "File" at bounding box center [620, 76] width 148 height 12
type input "C:\fakepath\Ourtdoor_banner.ai"
click at [583, 131] on input "Name" at bounding box center [700, 129] width 309 height 19
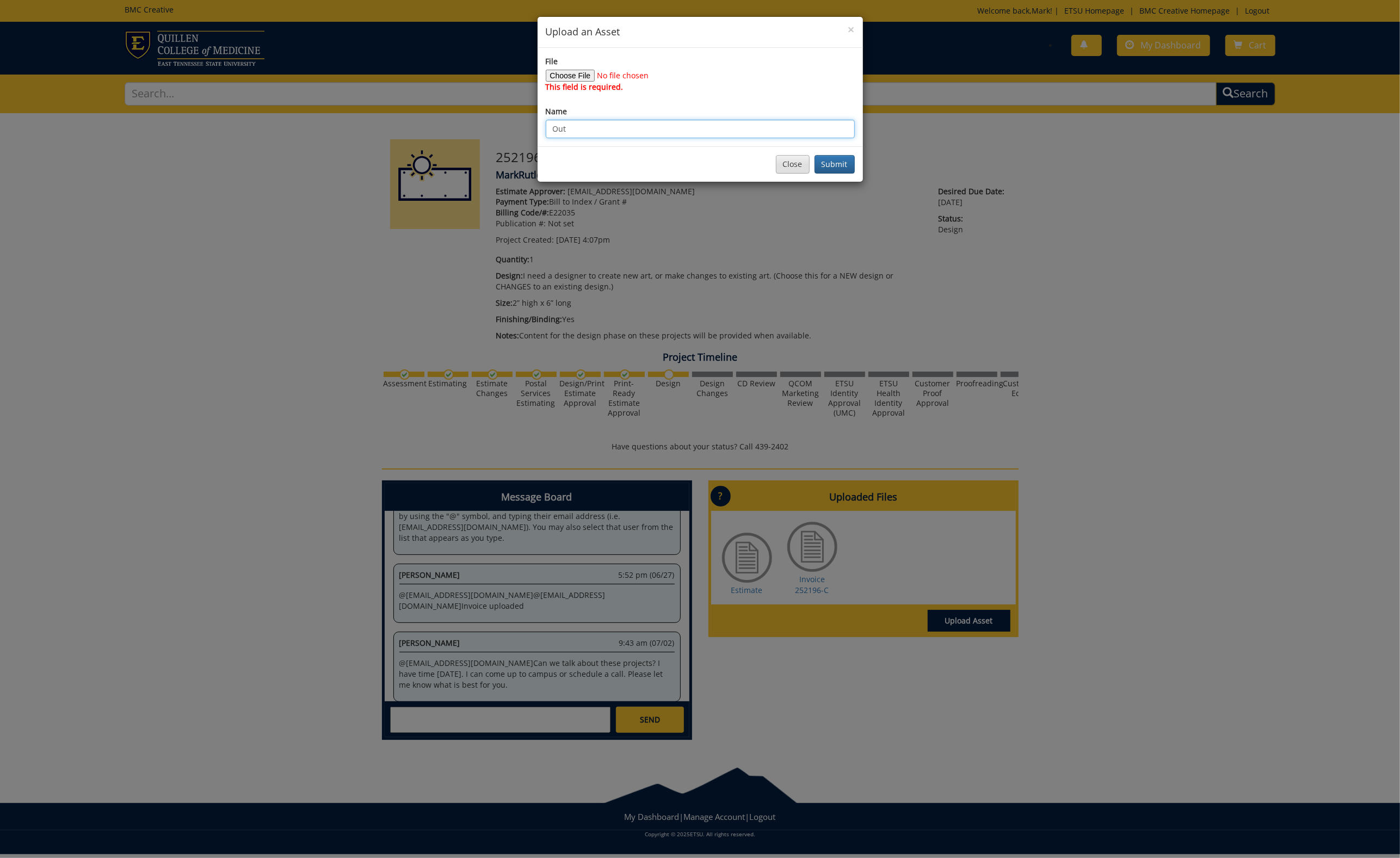
type input "Out"
click at [791, 162] on button "Close" at bounding box center [793, 164] width 34 height 19
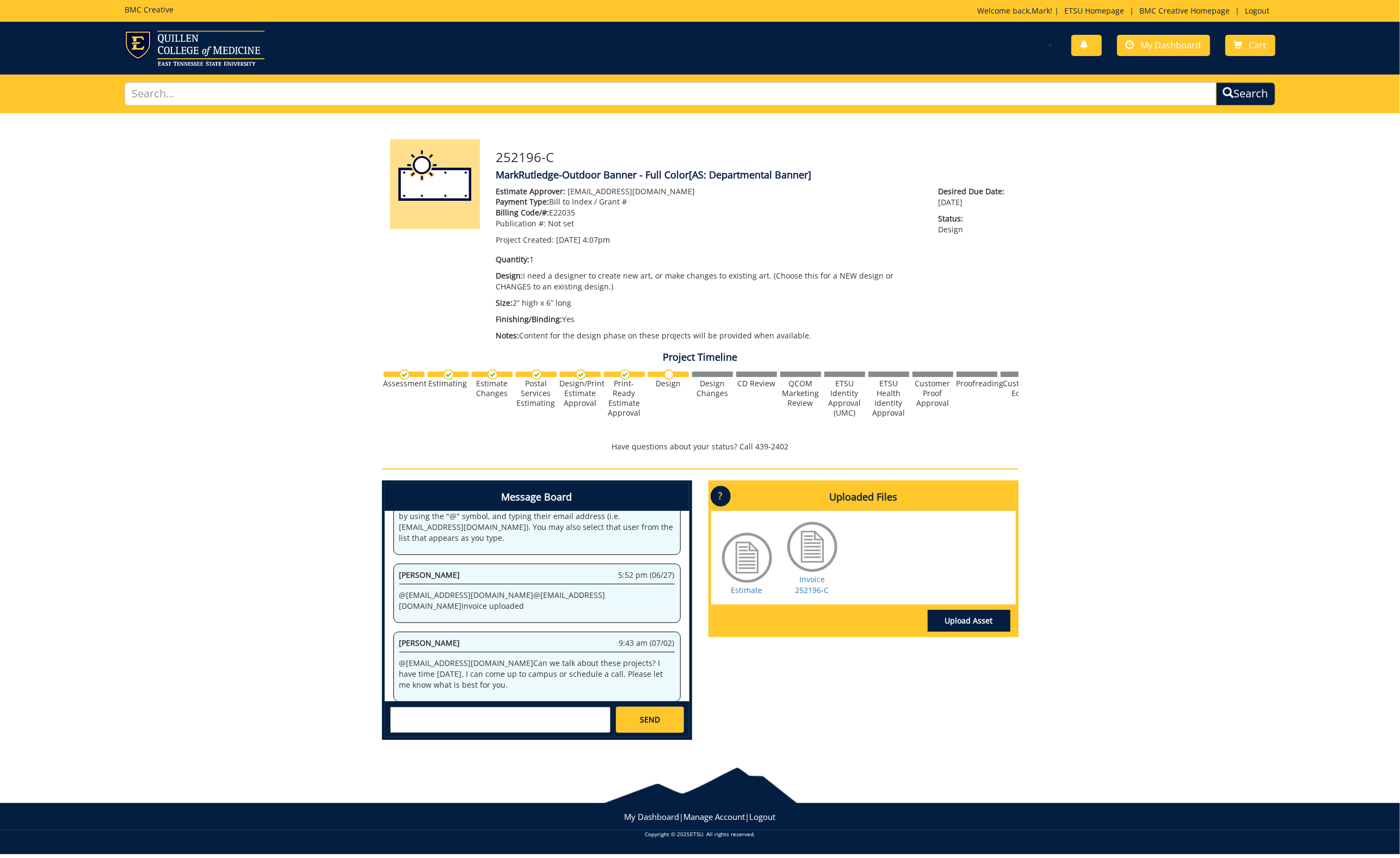
click at [973, 619] on link "Upload Asset" at bounding box center [969, 621] width 83 height 22
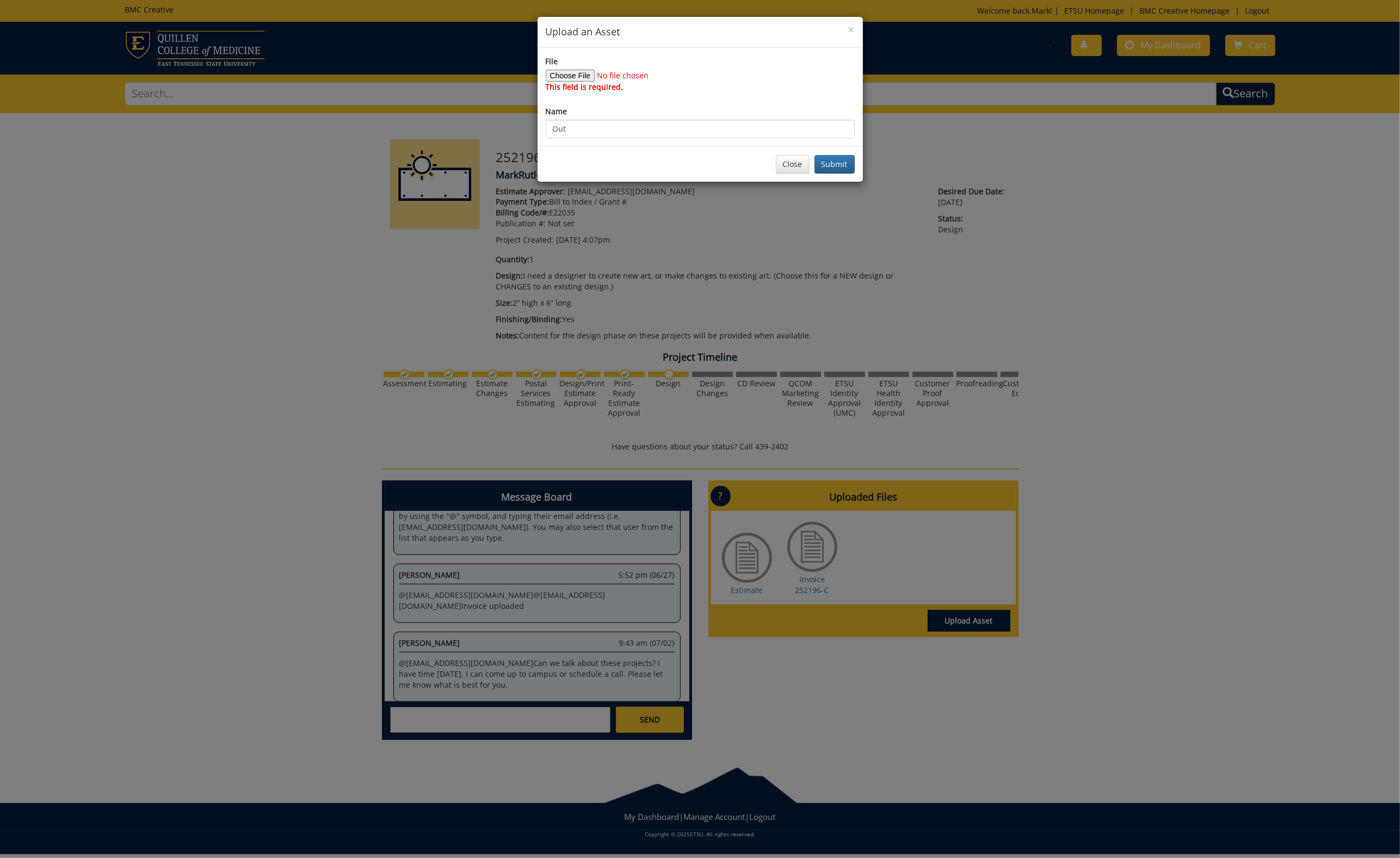
click at [566, 77] on input "File" at bounding box center [620, 76] width 148 height 12
type input "C:\fakepath\Outdoor_banner.ai"
click at [586, 126] on input "Out" at bounding box center [700, 129] width 309 height 19
type input "Outdoor_banner.ai"
click at [834, 162] on button "Submit" at bounding box center [835, 164] width 40 height 19
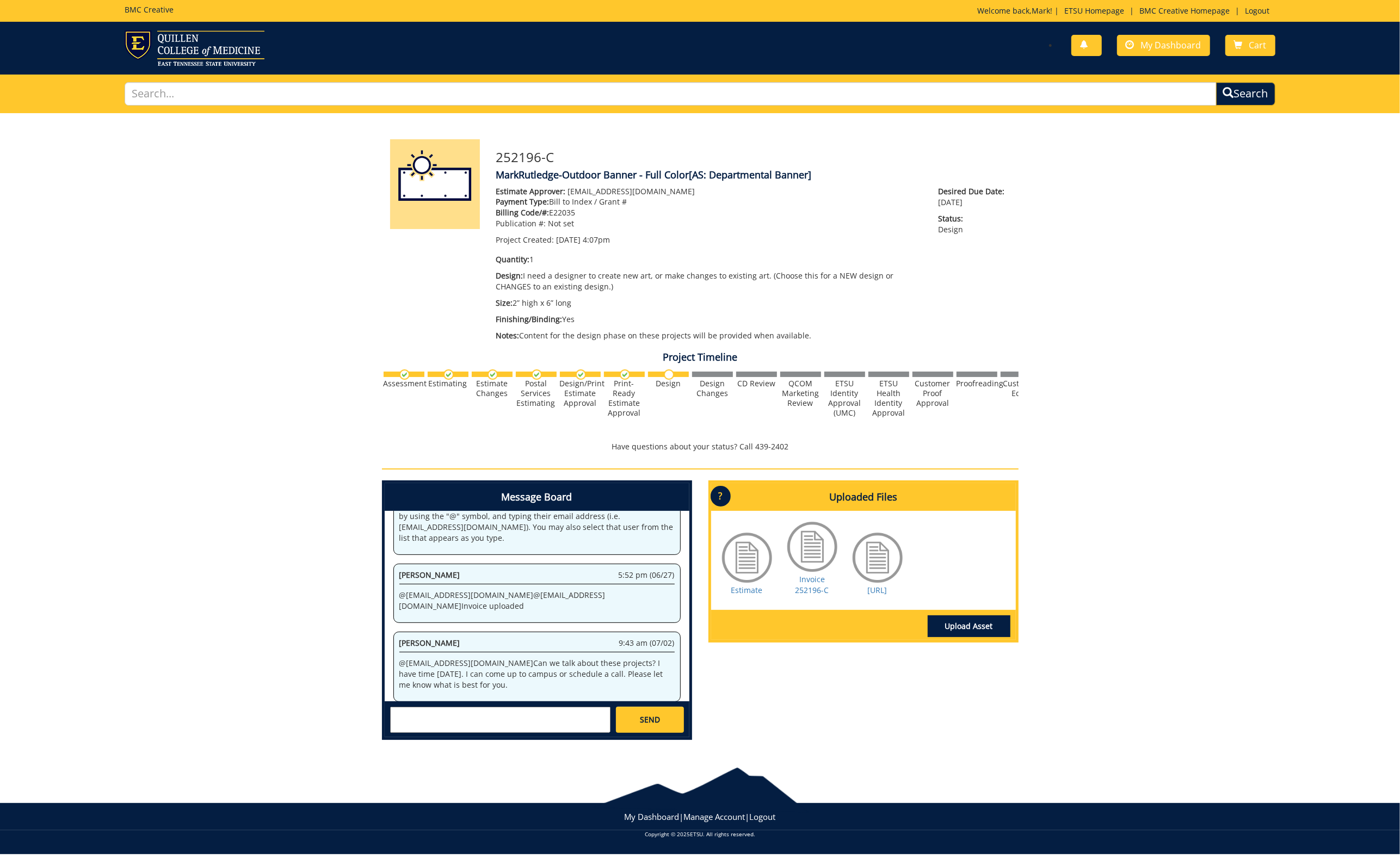
click at [427, 709] on textarea at bounding box center [500, 719] width 221 height 26
click at [451, 725] on strong "[PERSON_NAME]" at bounding box center [435, 729] width 61 height 10
type textarea "@aresam@etsu.edu I’m sorry I missed your message on 7/2 to discuss the Langston…"
click at [640, 714] on span "SEND" at bounding box center [649, 719] width 20 height 11
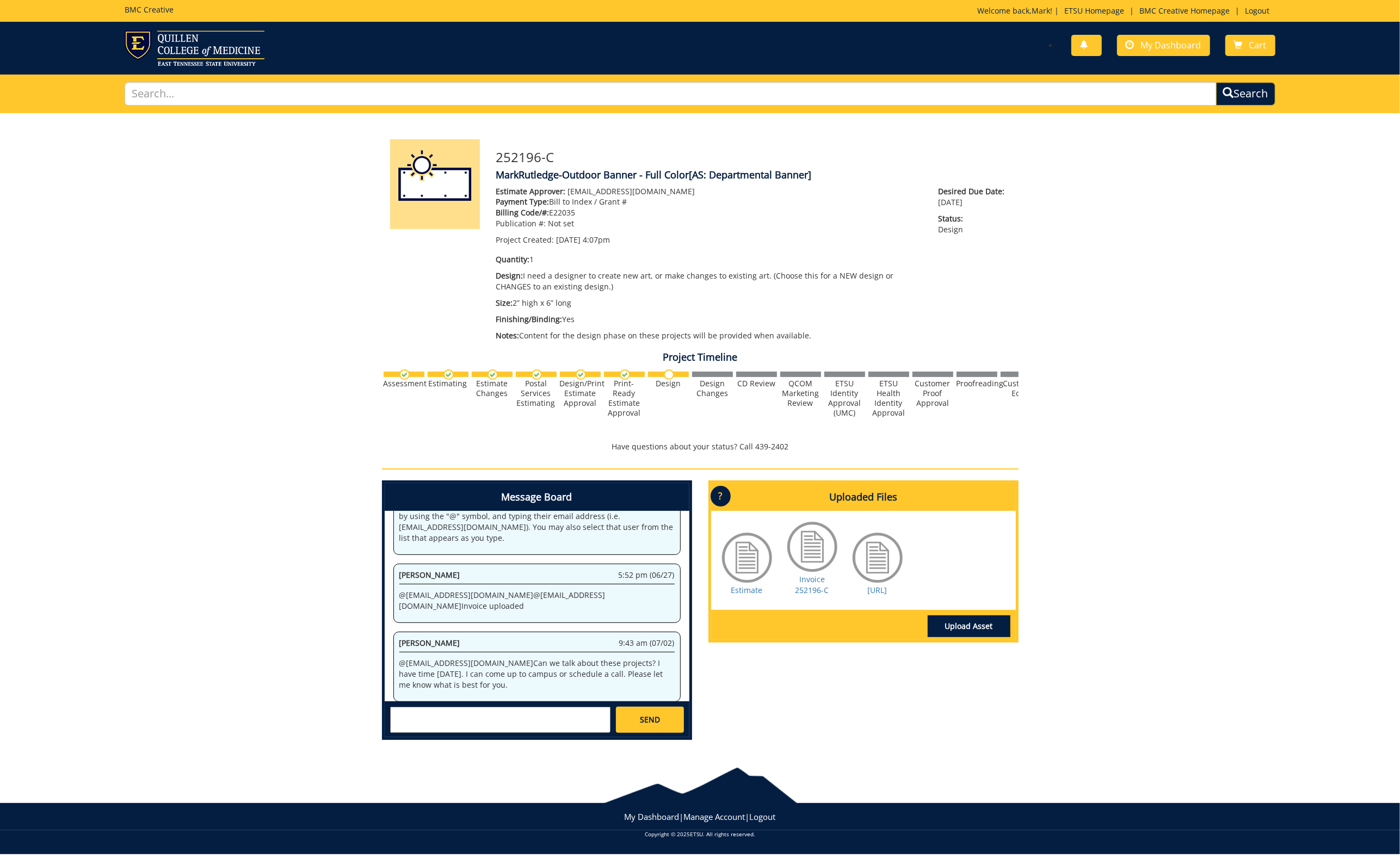
scroll to position [157, 0]
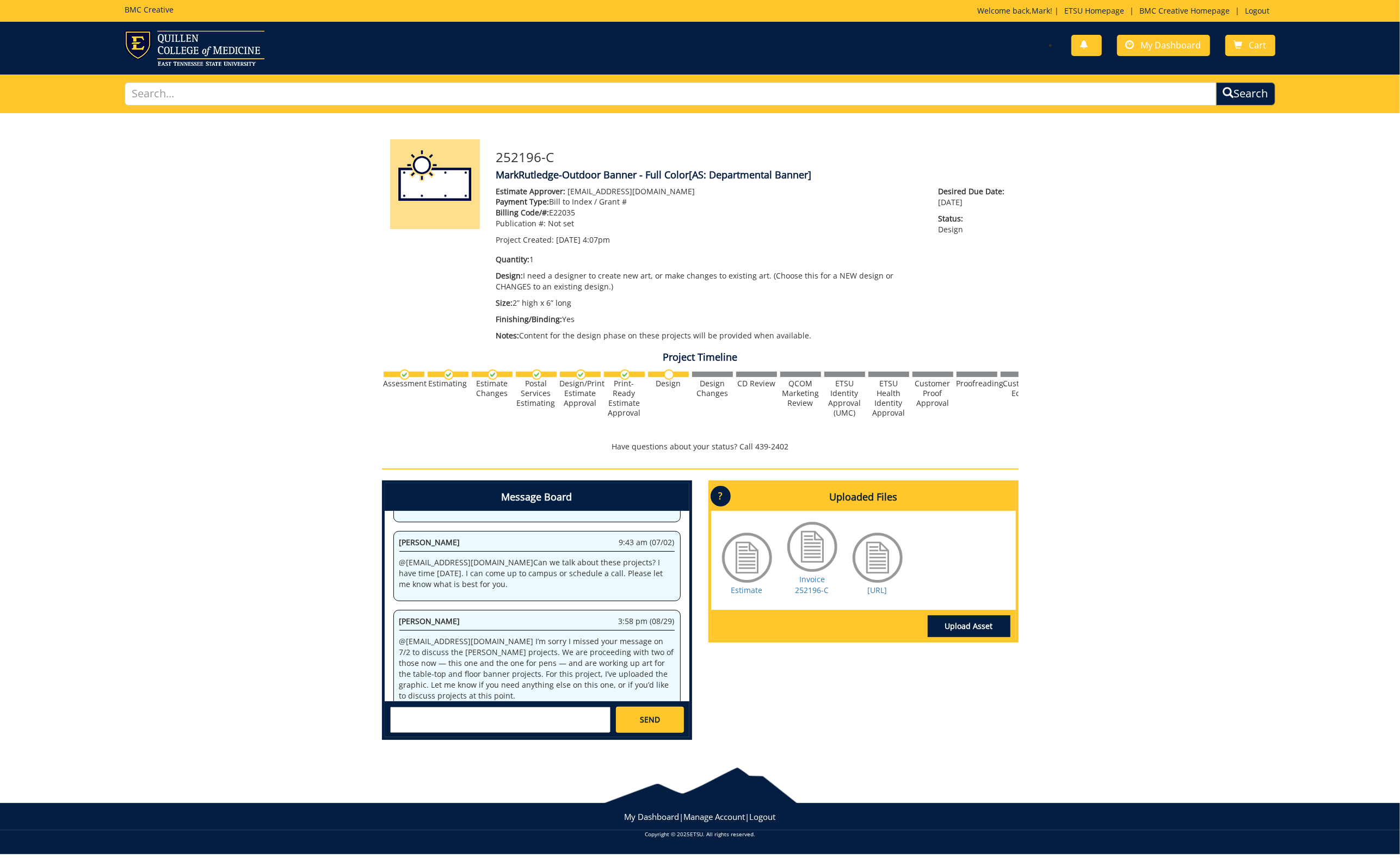
click at [540, 711] on textarea at bounding box center [500, 719] width 221 height 26
type textarea "A"
drag, startPoint x: 540, startPoint y: 711, endPoint x: 485, endPoint y: 721, distance: 55.9
click at [485, 725] on small "[EMAIL_ADDRESS][DOMAIN_NAME]" at bounding box center [522, 729] width 108 height 8
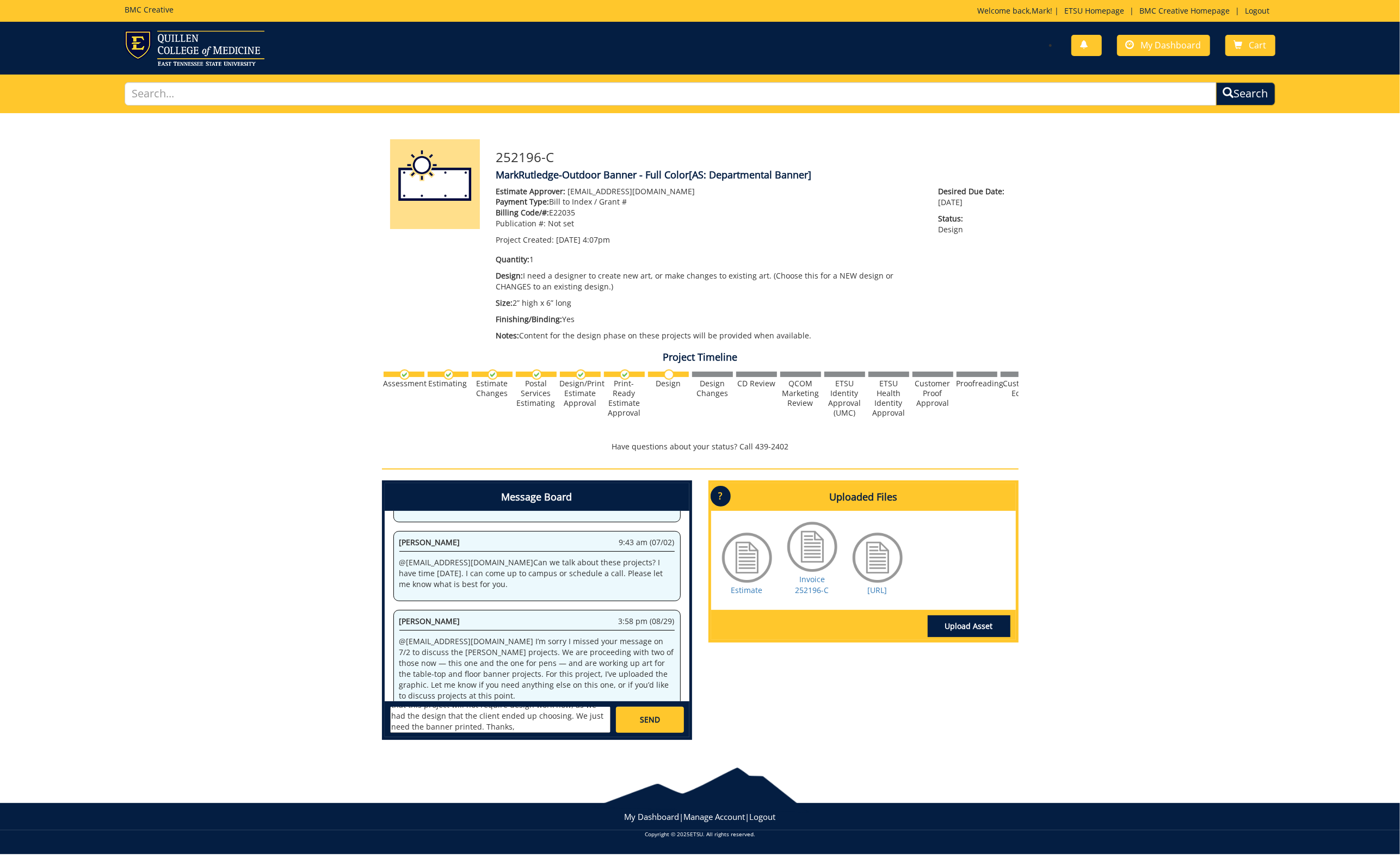
type textarea "@aresam@etsu.edu I should have added that this project will not require design …"
click at [669, 719] on link "SEND" at bounding box center [649, 719] width 67 height 26
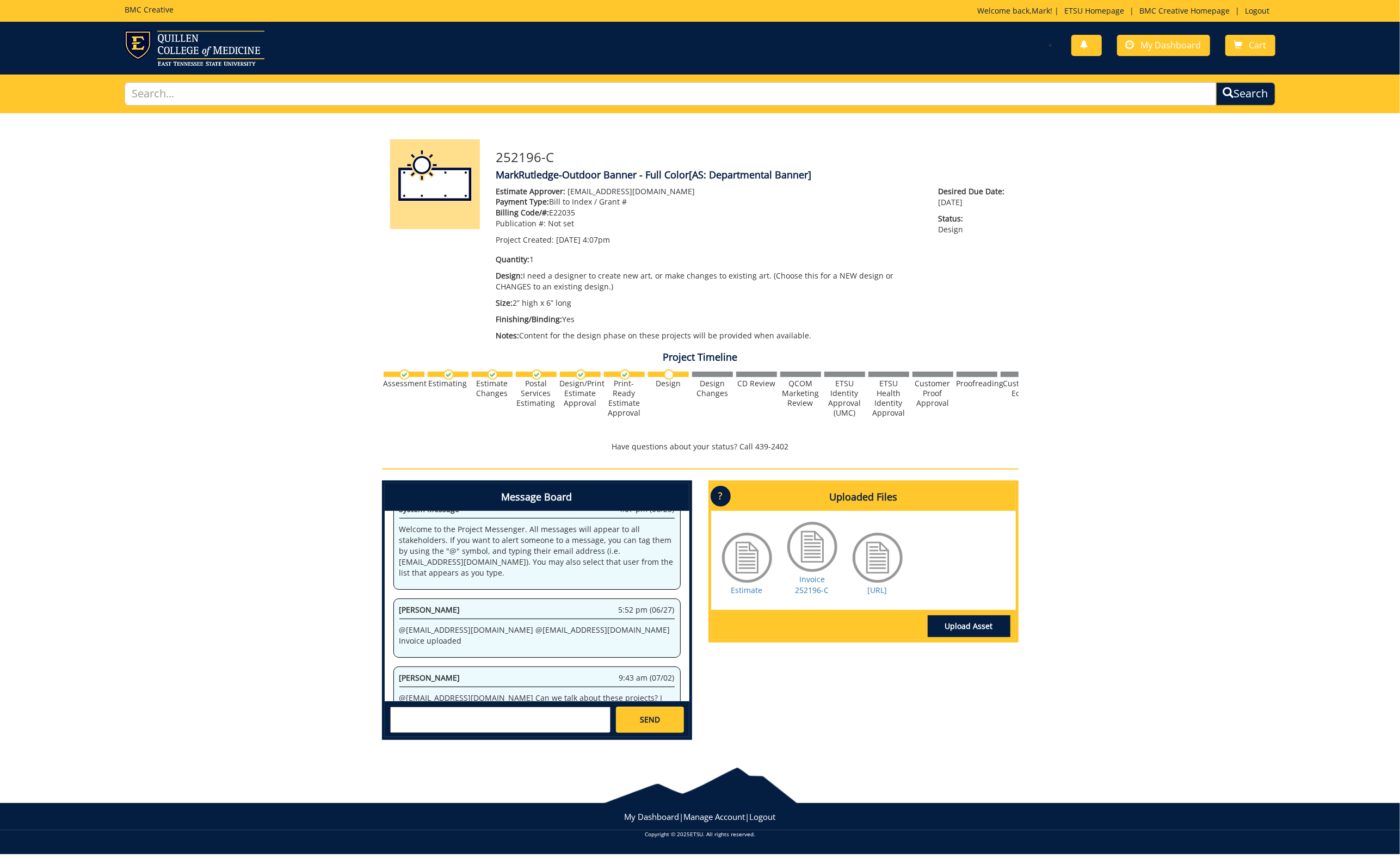
scroll to position [4389, 0]
